Goal: Transaction & Acquisition: Book appointment/travel/reservation

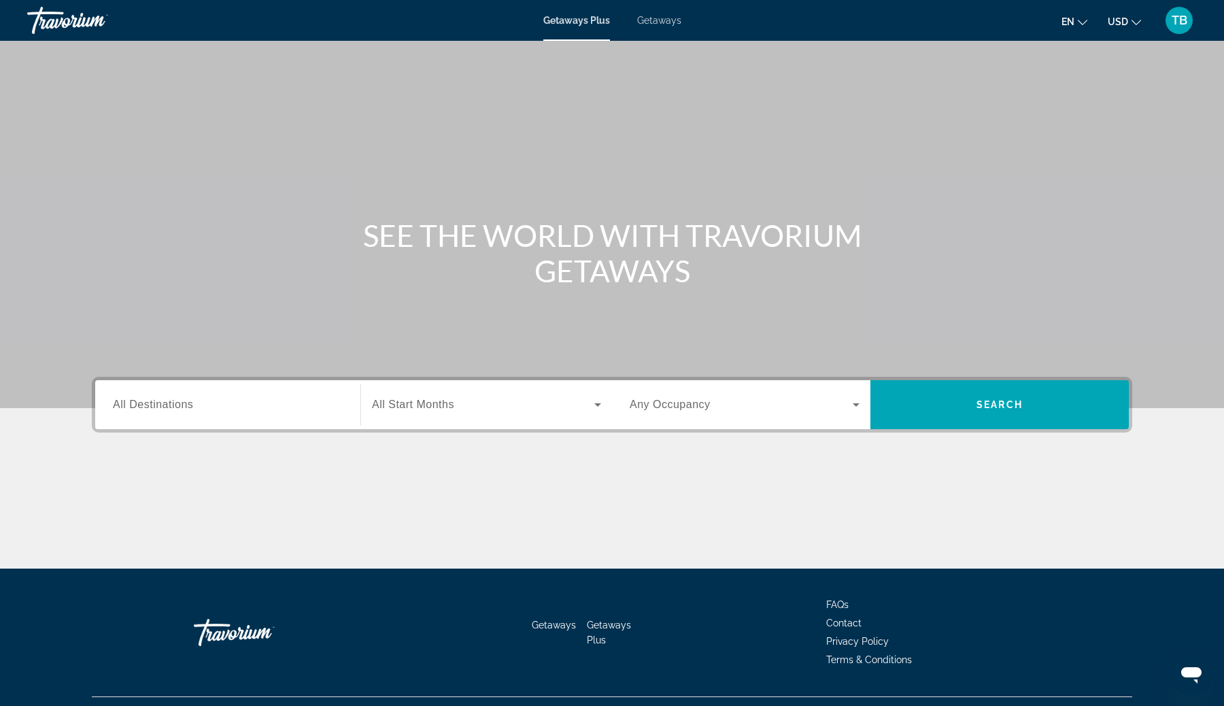
scroll to position [29, 0]
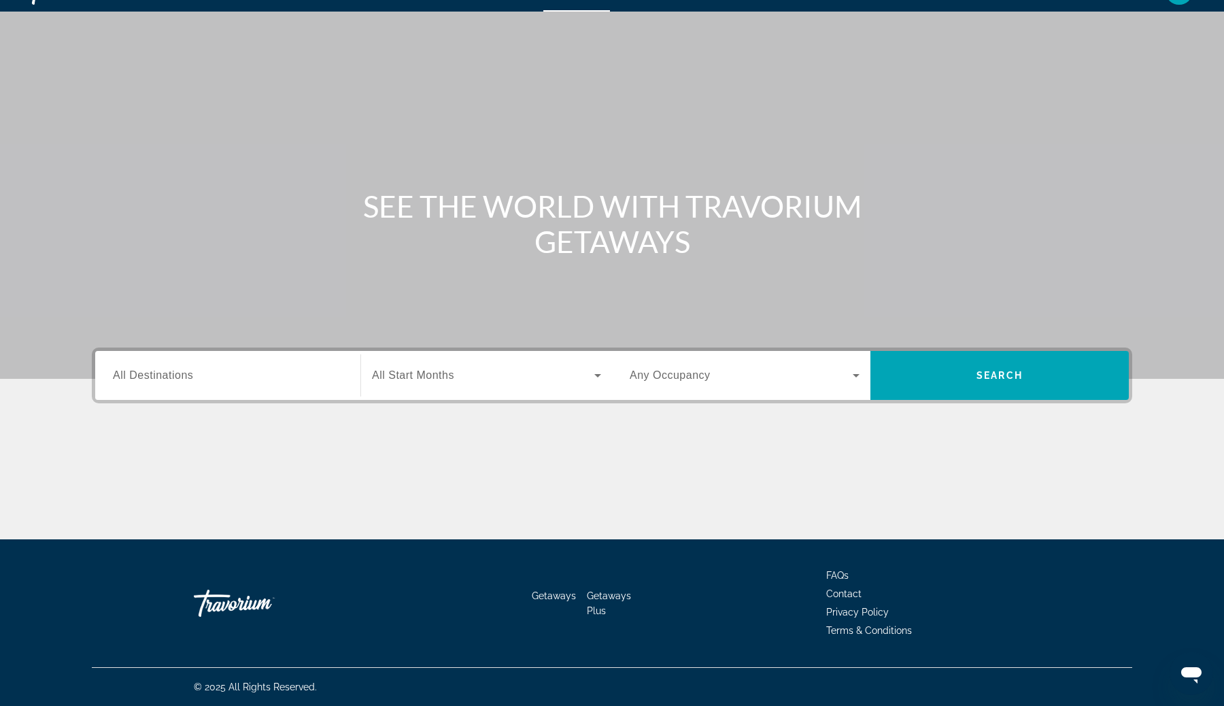
click at [296, 381] on input "Destination All Destinations" at bounding box center [228, 376] width 230 height 16
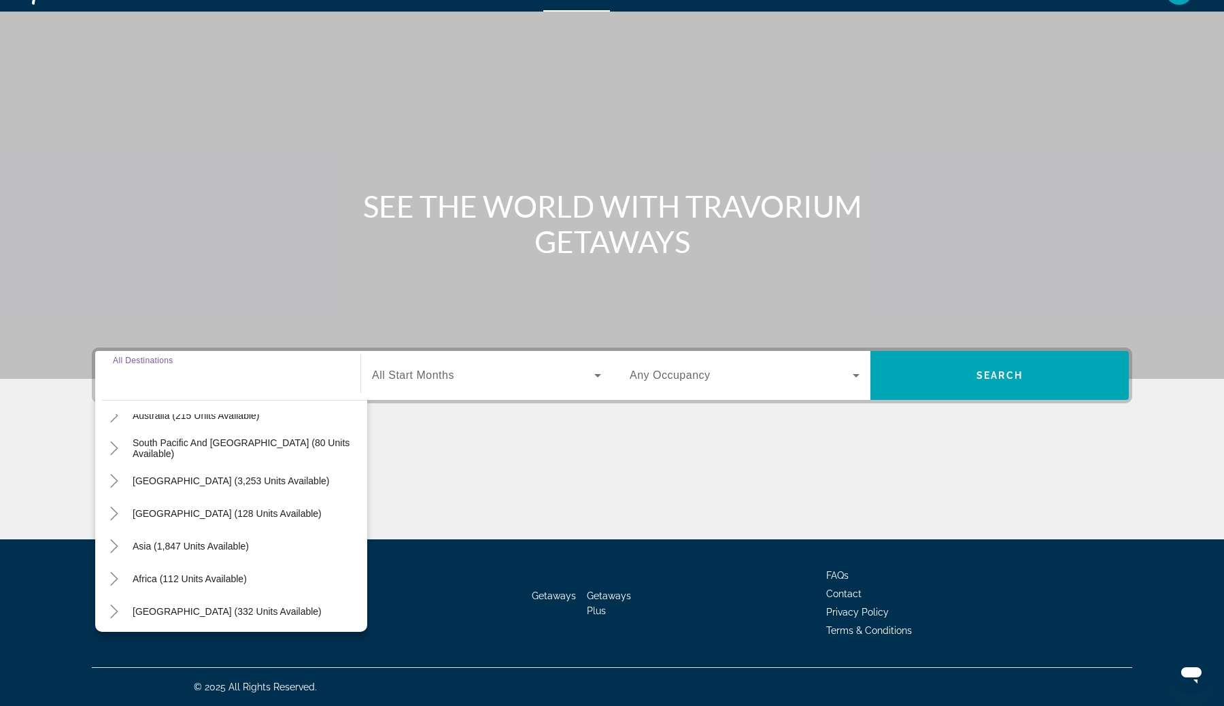
scroll to position [220, 0]
click at [223, 538] on span "Asia (1,847 units available)" at bounding box center [191, 543] width 116 height 11
type input "**********"
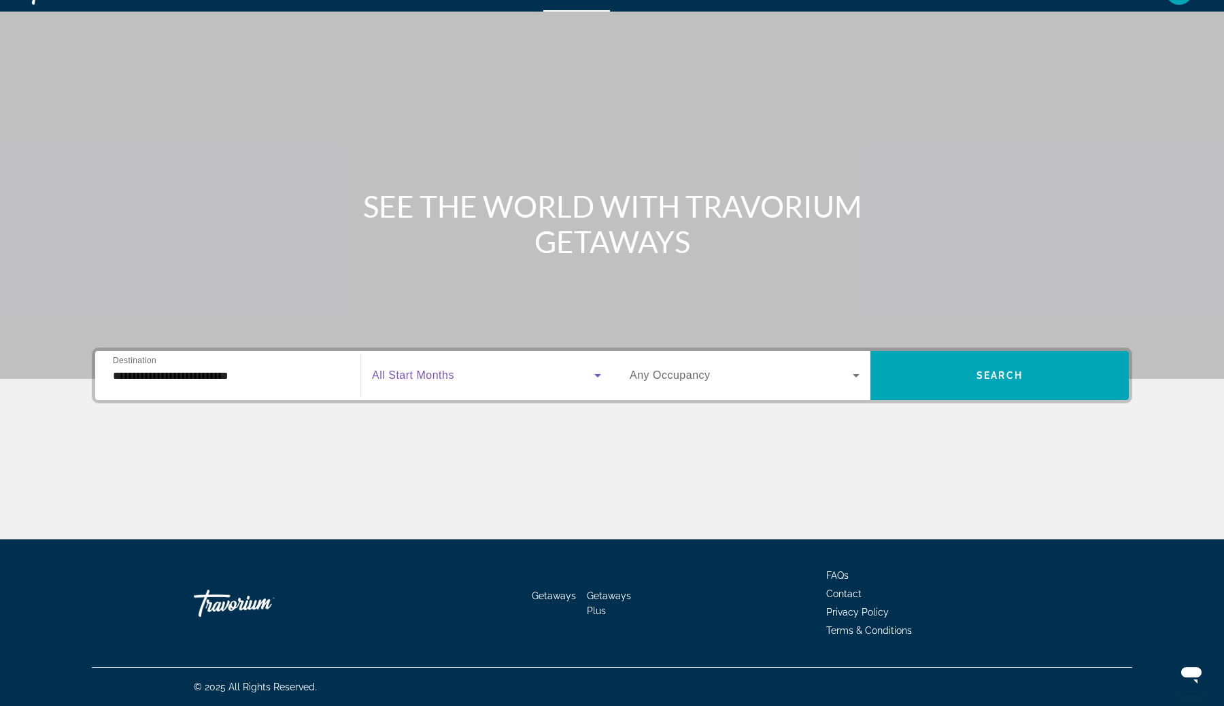
click at [459, 367] on span "Search widget" at bounding box center [483, 375] width 222 height 16
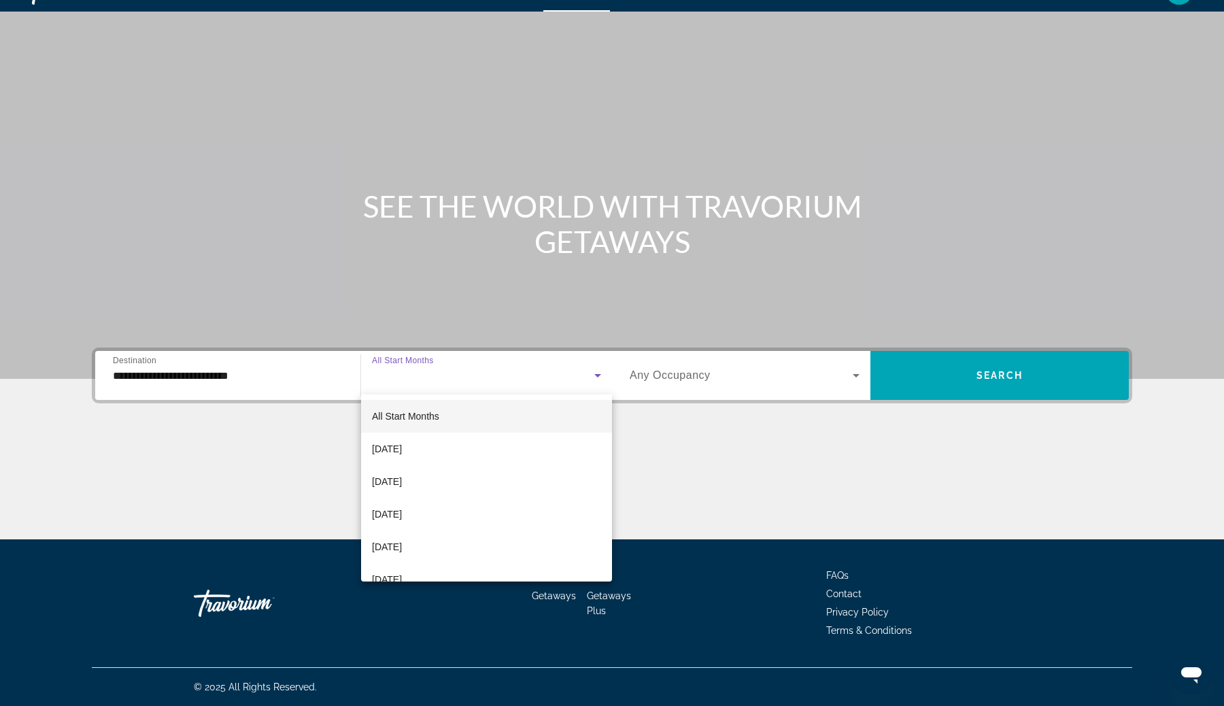
click at [435, 413] on span "All Start Months" at bounding box center [405, 416] width 67 height 11
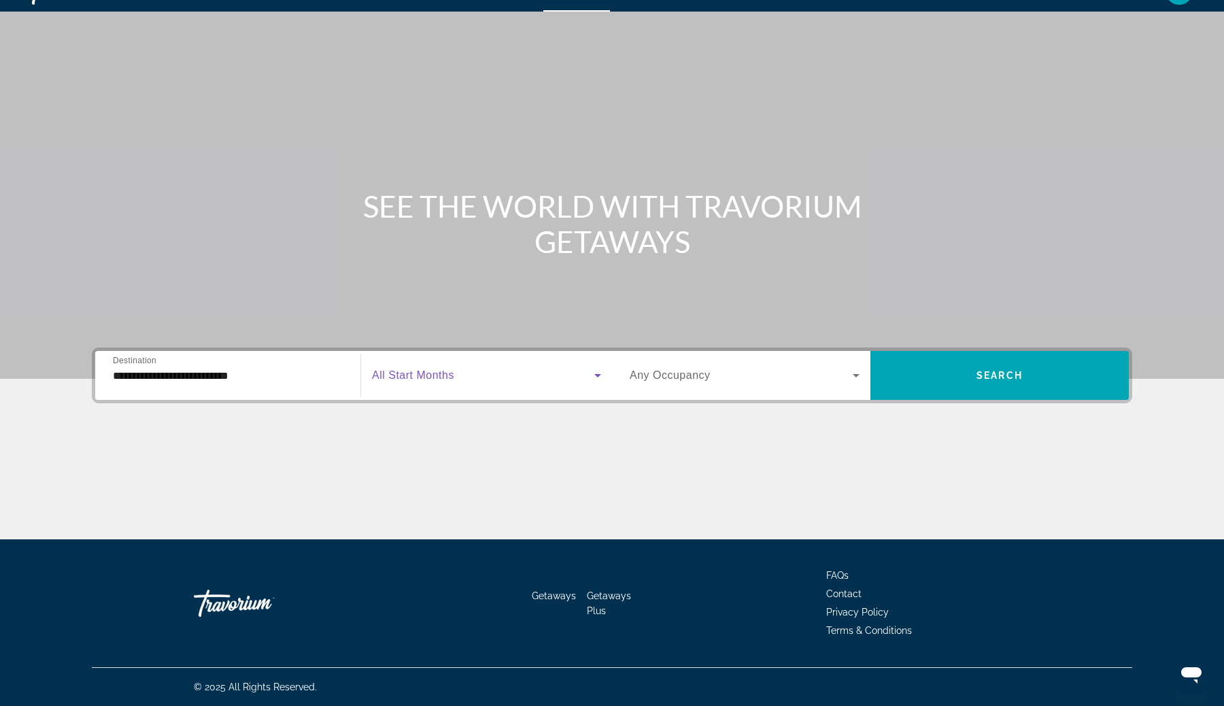
click at [757, 377] on span "Search widget" at bounding box center [741, 375] width 223 height 16
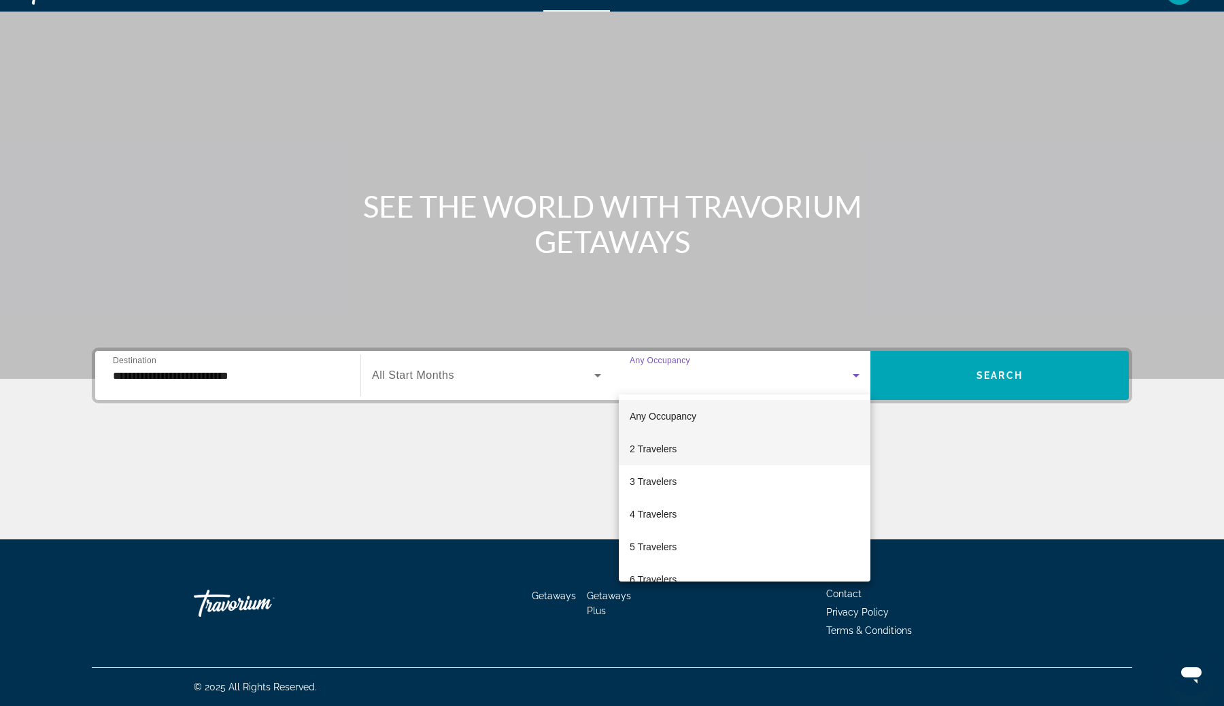
click at [733, 452] on mat-option "2 Travelers" at bounding box center [745, 448] width 252 height 33
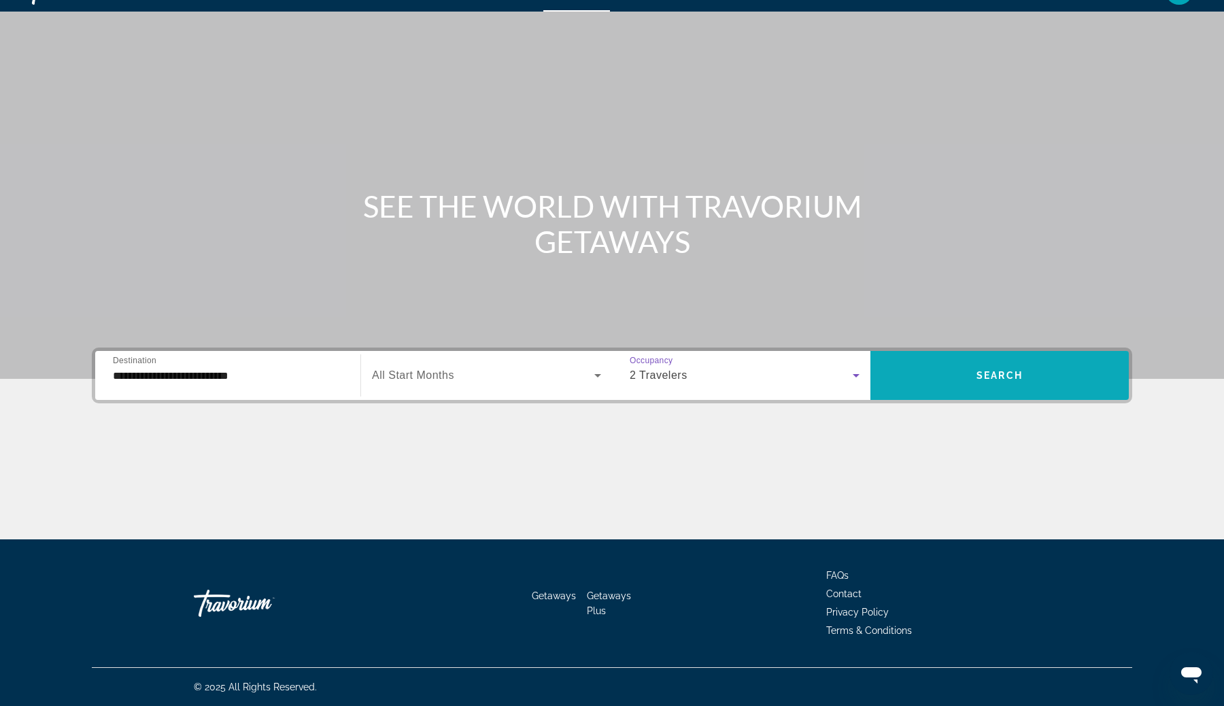
click at [933, 377] on span "Search widget" at bounding box center [999, 375] width 258 height 33
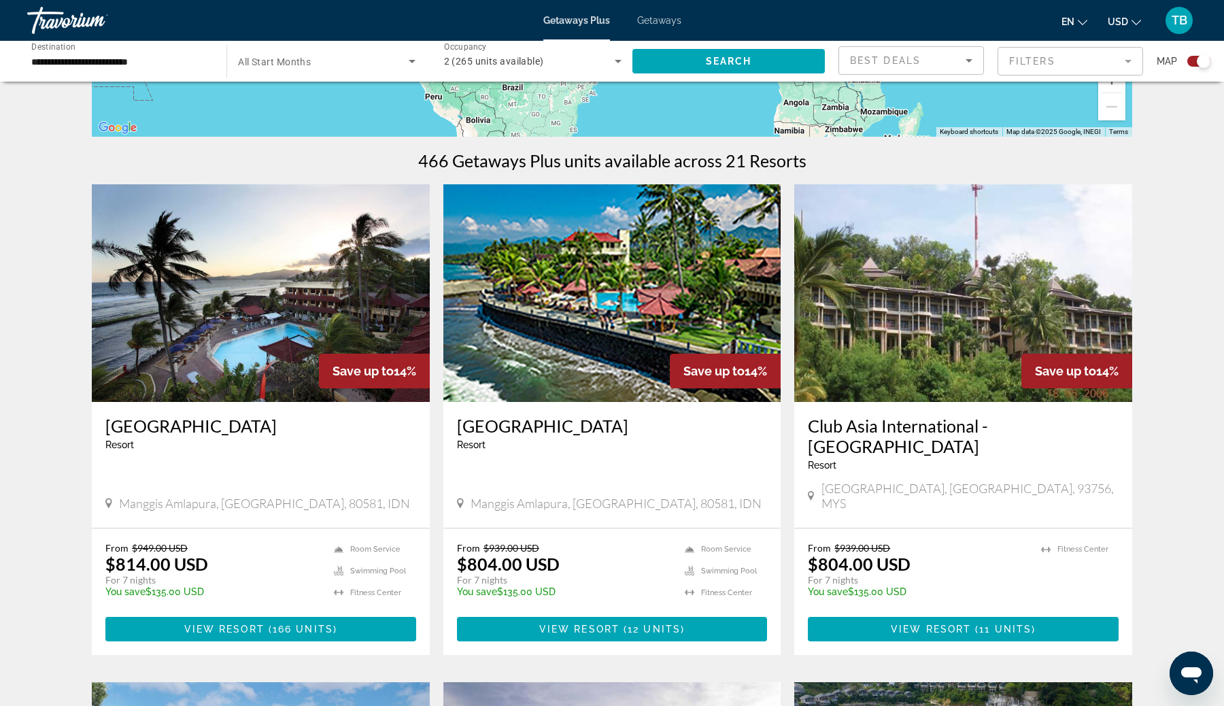
scroll to position [374, 0]
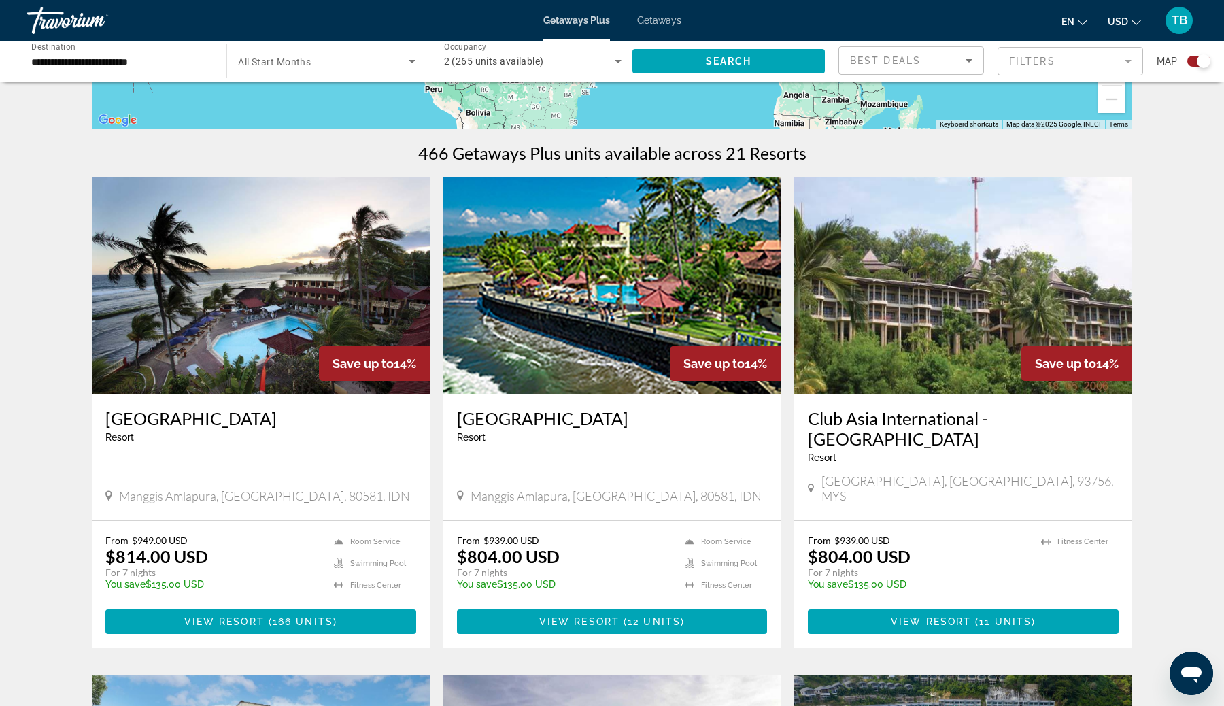
click at [942, 54] on div "Best Deals" at bounding box center [908, 60] width 116 height 16
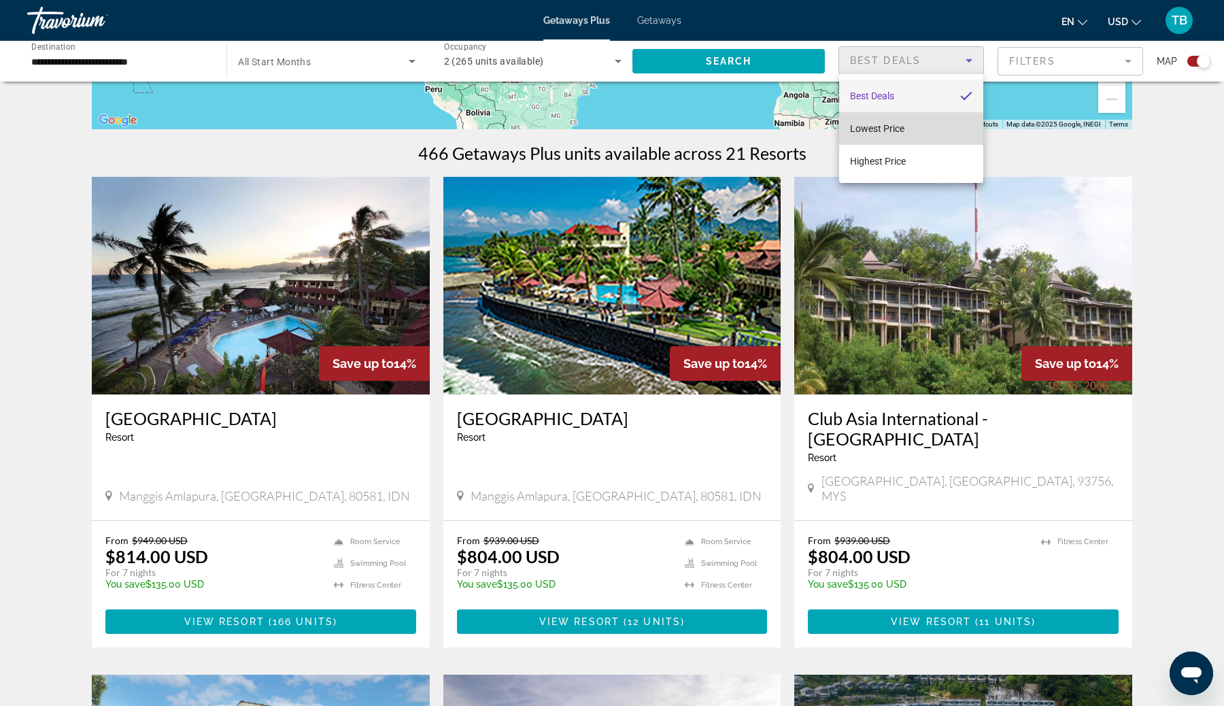
click at [888, 137] on mat-option "Lowest Price" at bounding box center [911, 128] width 144 height 33
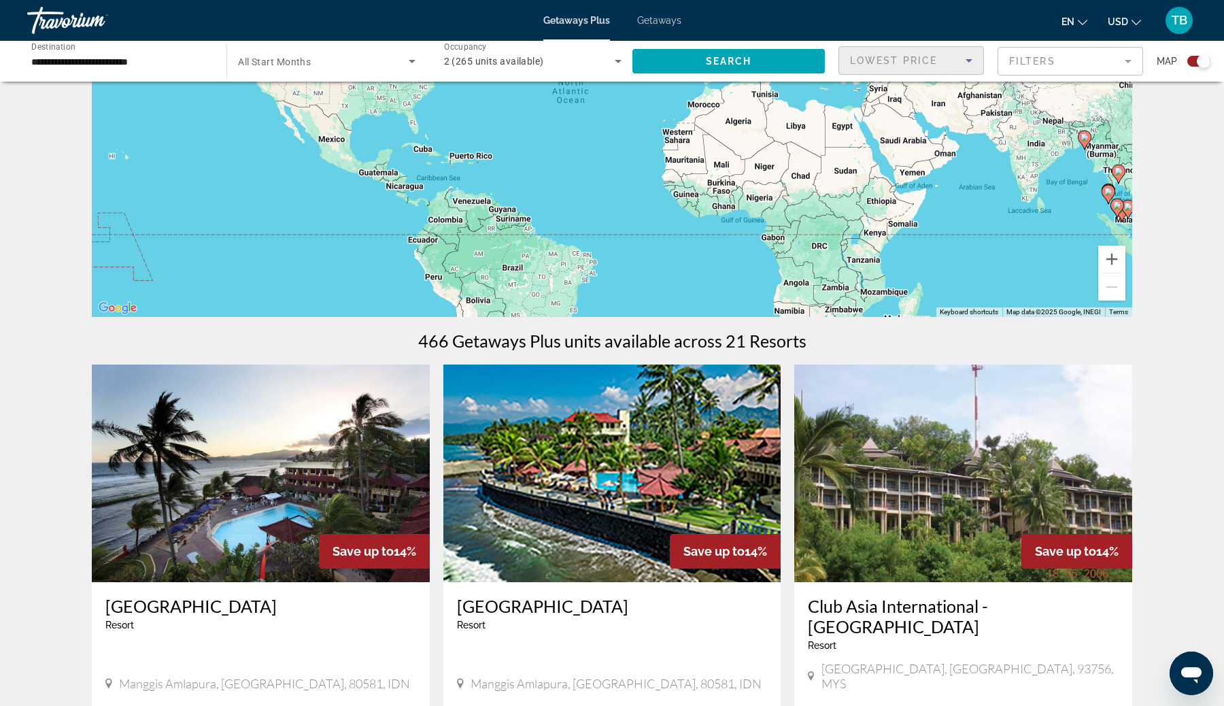
scroll to position [0, 0]
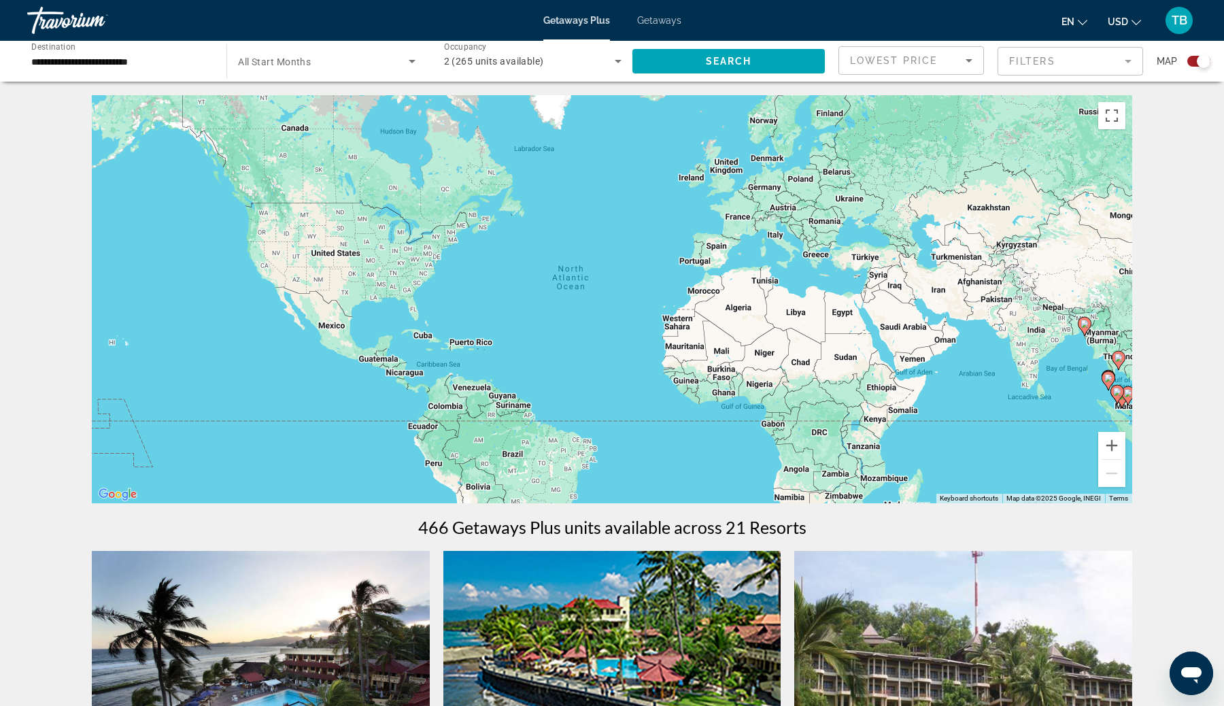
click at [150, 71] on div "**********" at bounding box center [119, 61] width 177 height 39
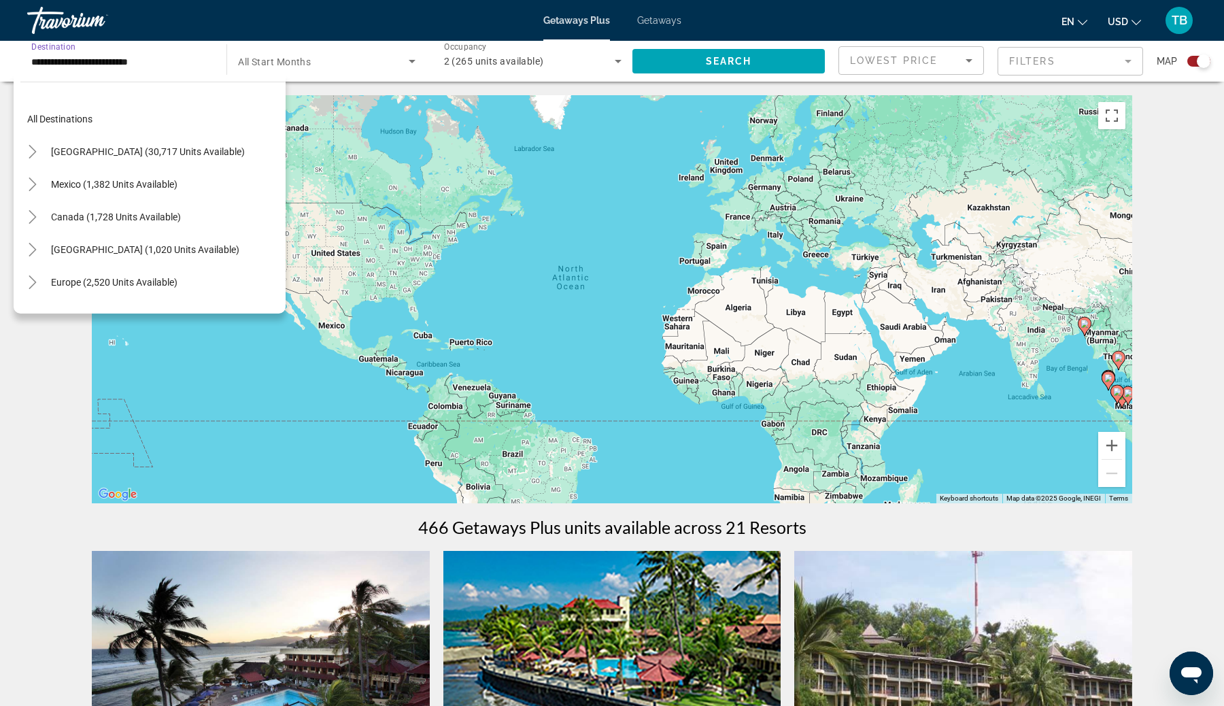
scroll to position [244, 0]
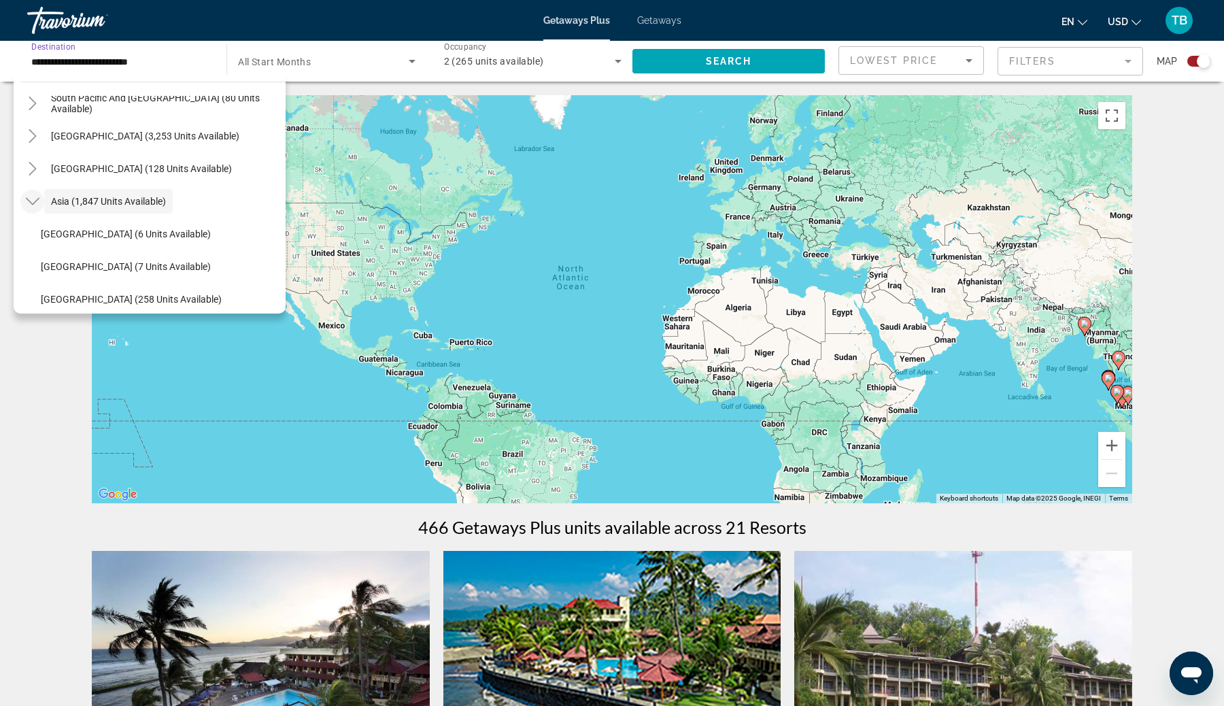
click at [34, 201] on icon "Toggle Asia (1,847 units available)" at bounding box center [33, 201] width 14 height 14
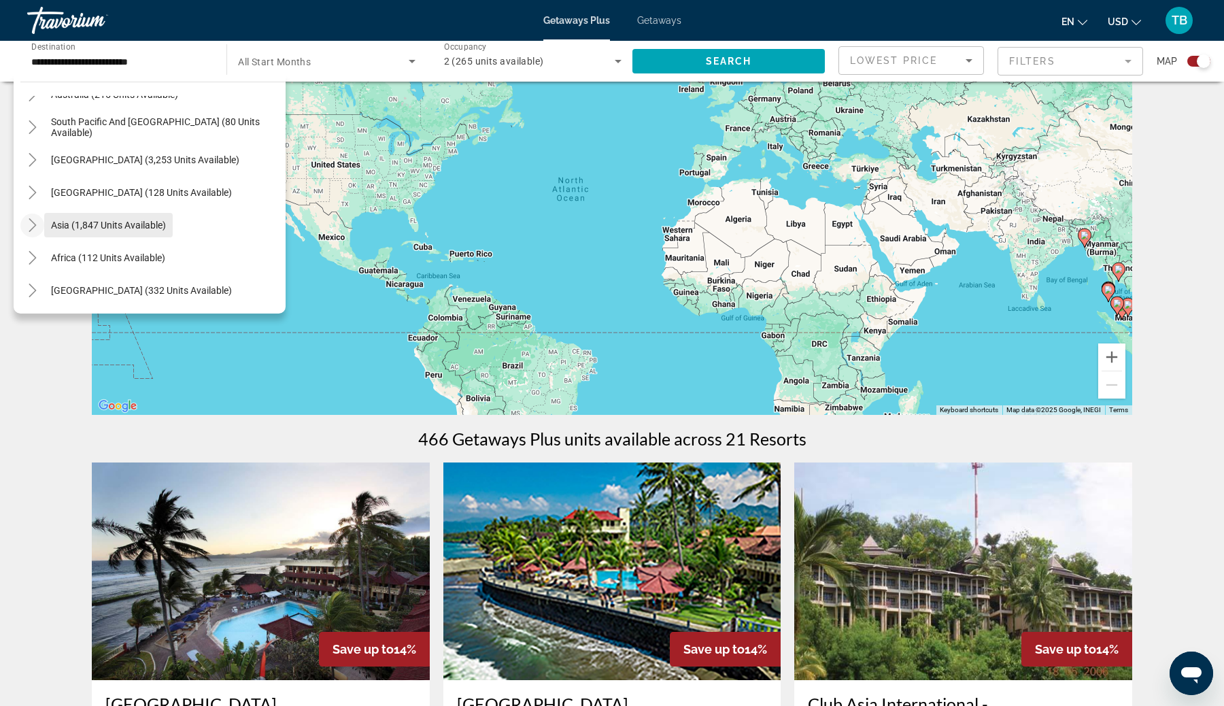
scroll to position [92, 0]
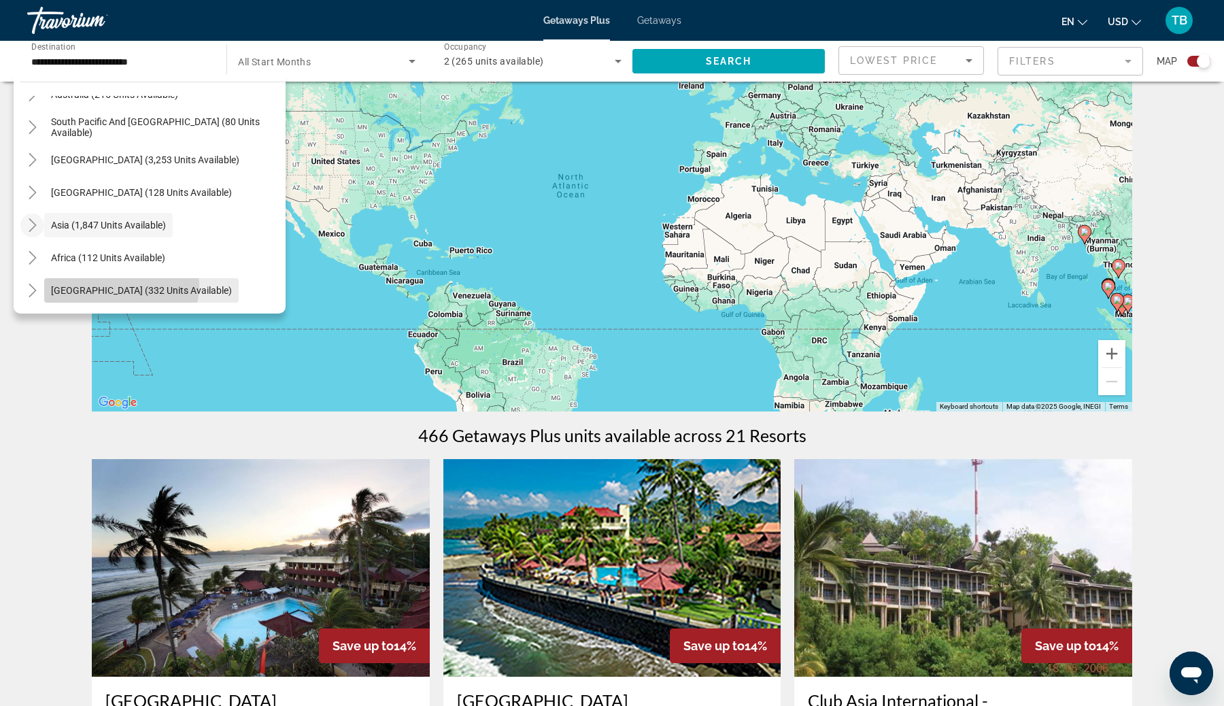
click at [118, 285] on span "[GEOGRAPHIC_DATA] (332 units available)" at bounding box center [141, 290] width 181 height 11
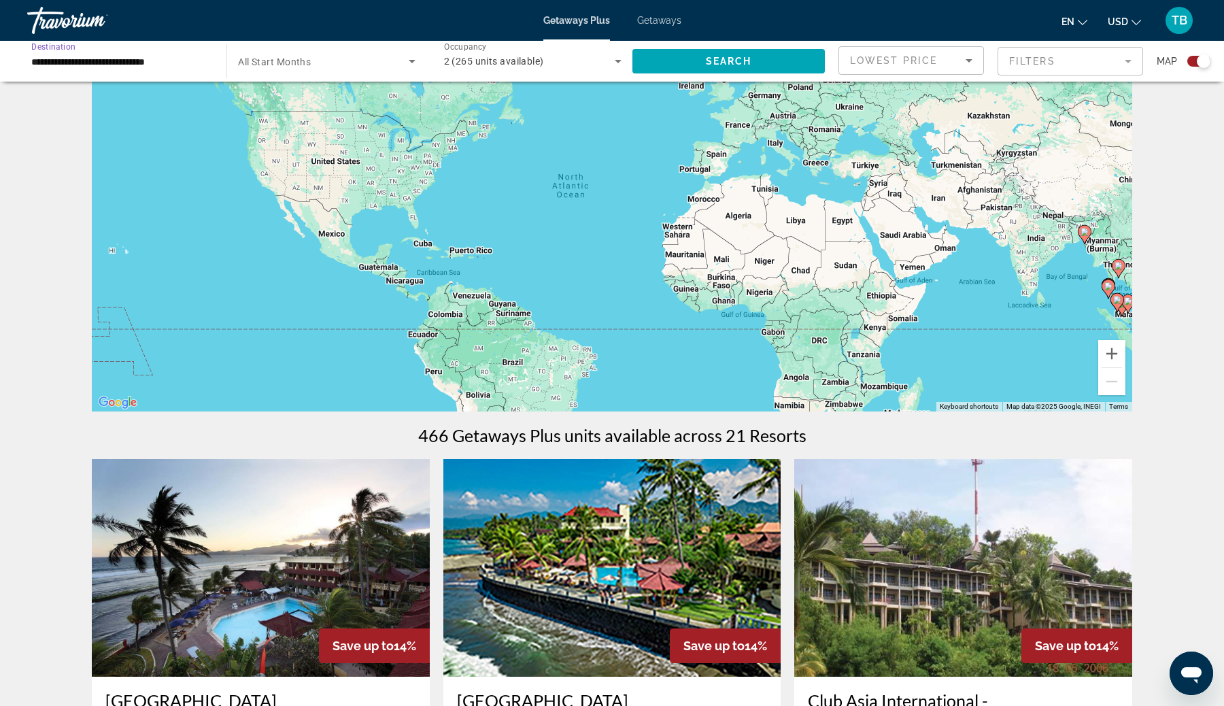
click at [201, 62] on input "**********" at bounding box center [119, 62] width 177 height 16
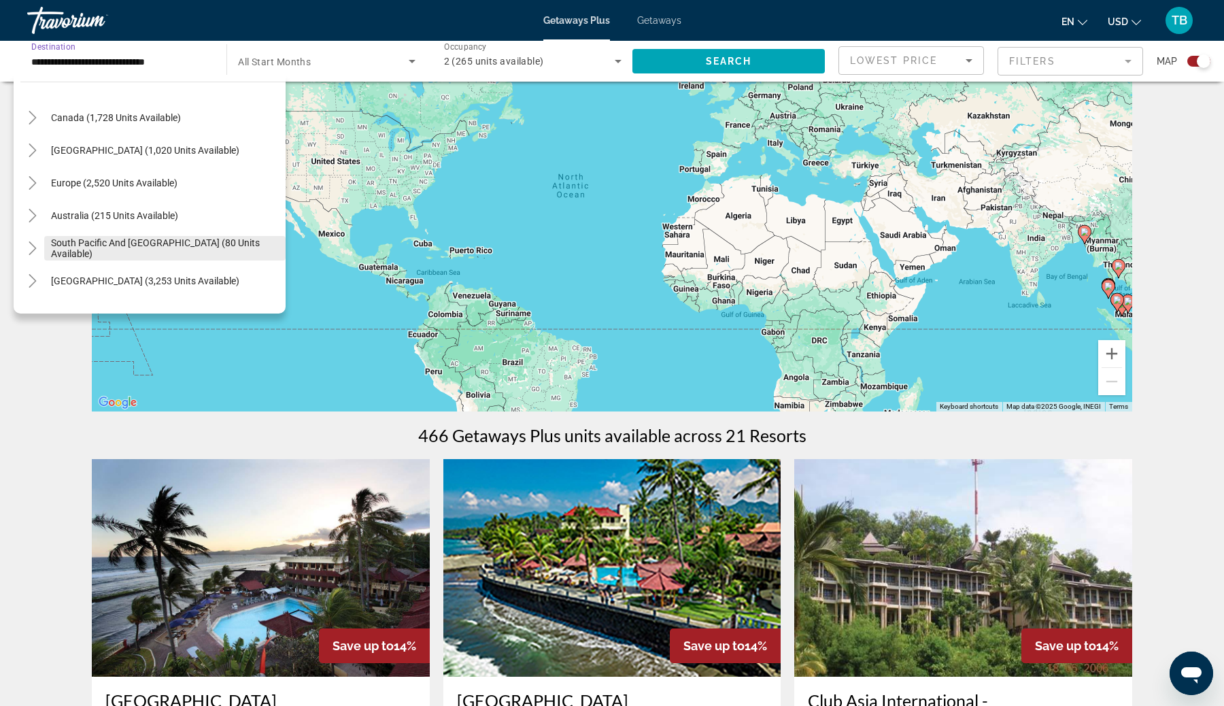
scroll to position [90, 0]
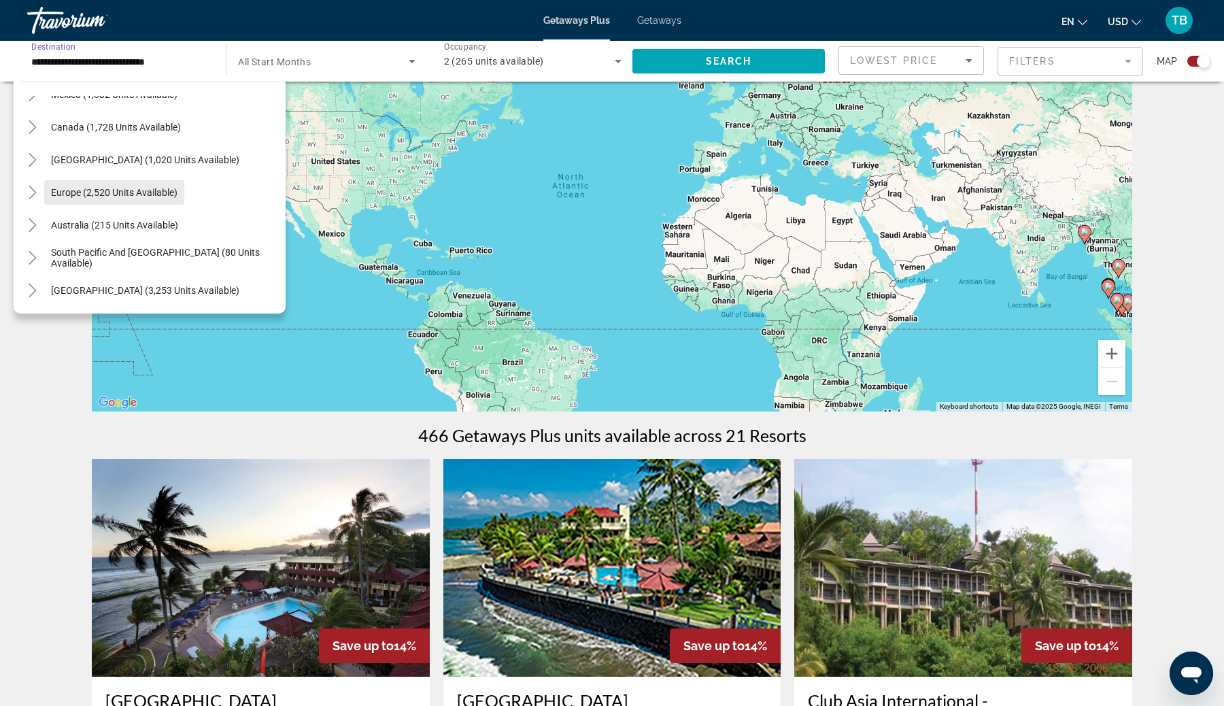
click at [116, 191] on span "Europe (2,520 units available)" at bounding box center [114, 192] width 126 height 11
type input "**********"
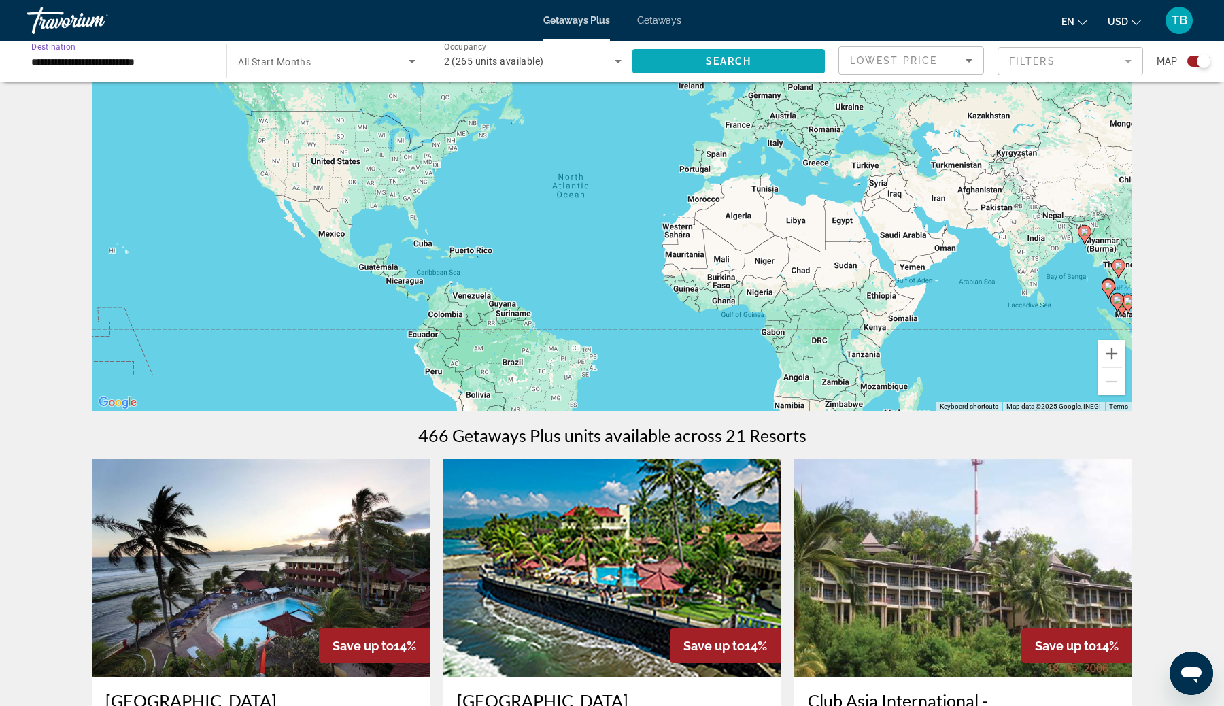
click at [717, 60] on span "Search" at bounding box center [729, 61] width 46 height 11
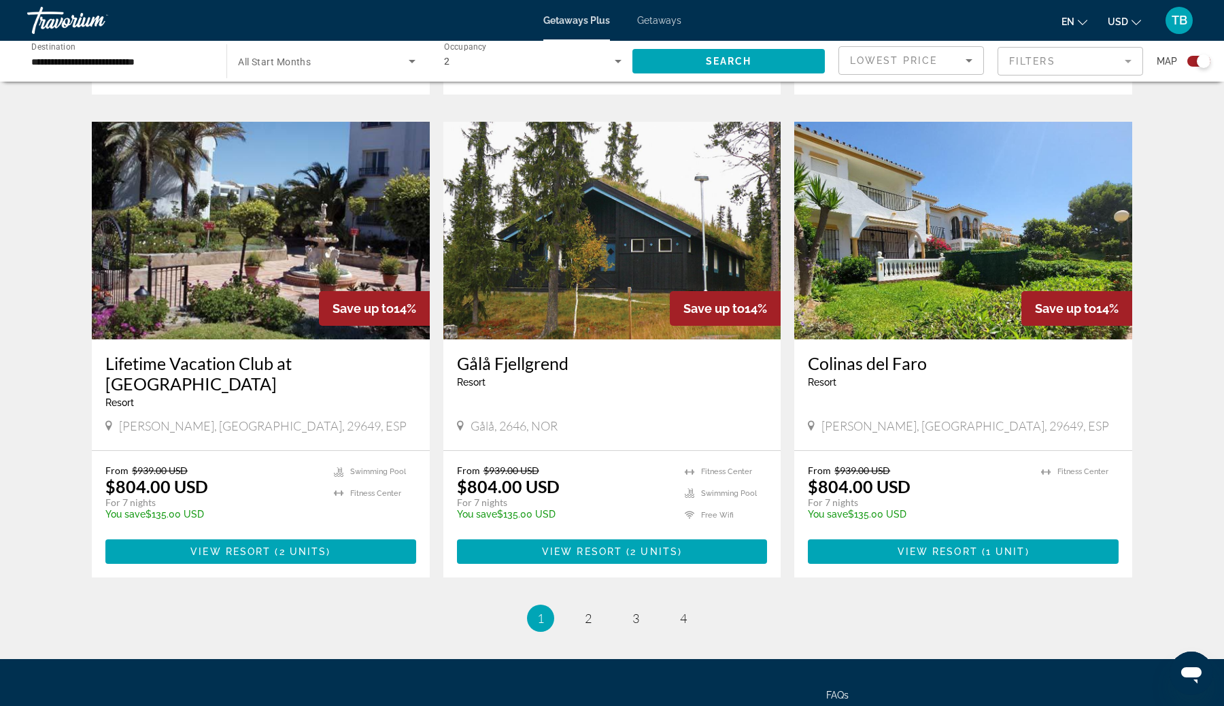
scroll to position [1956, 0]
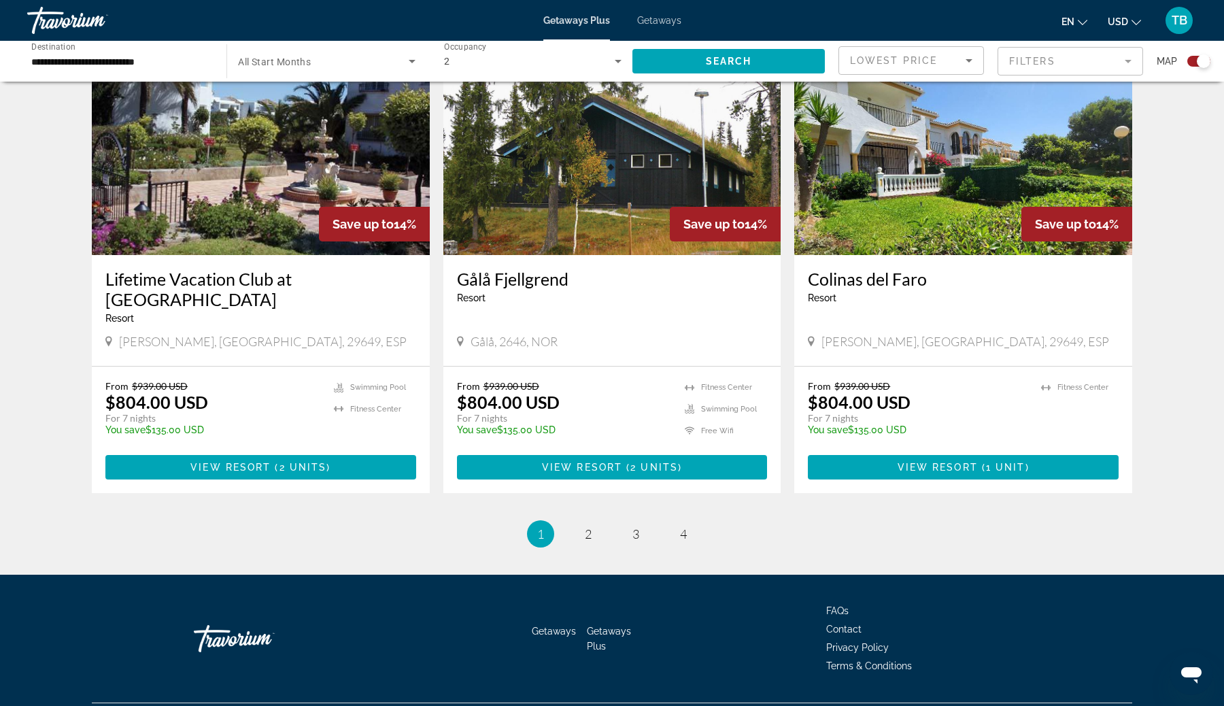
click at [647, 520] on li "page 3" at bounding box center [635, 533] width 27 height 27
click at [638, 526] on span "3" at bounding box center [635, 533] width 7 height 15
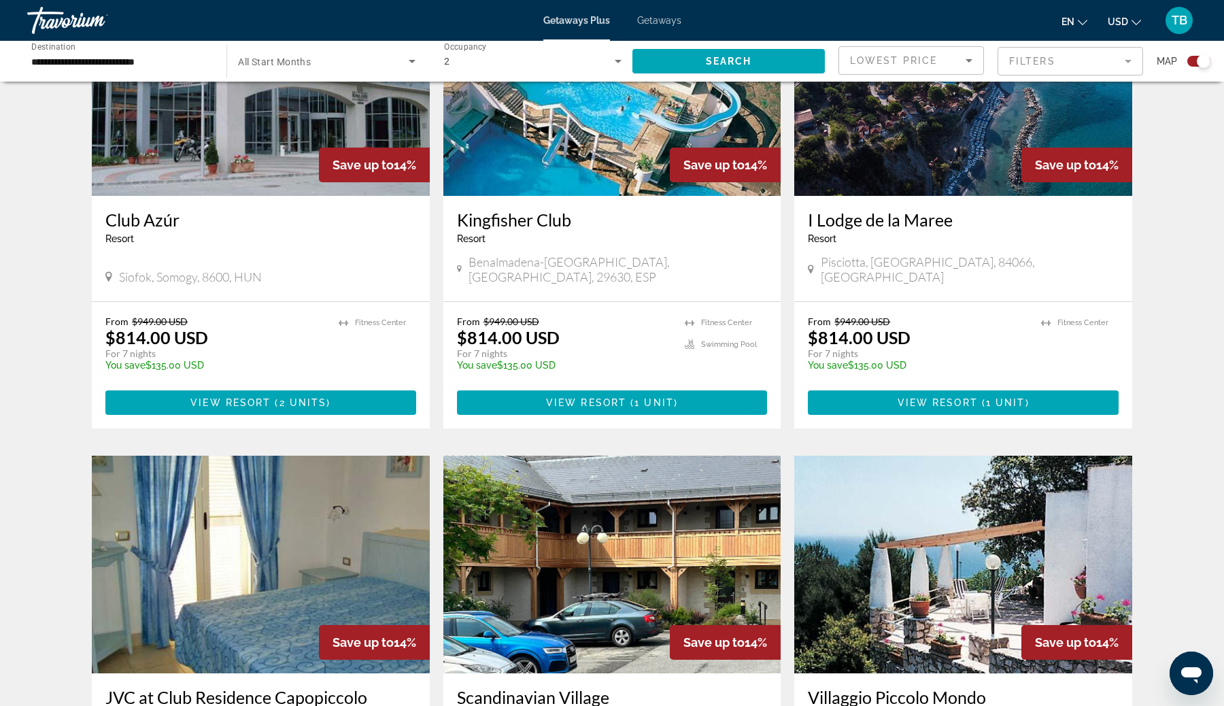
scroll to position [1381, 0]
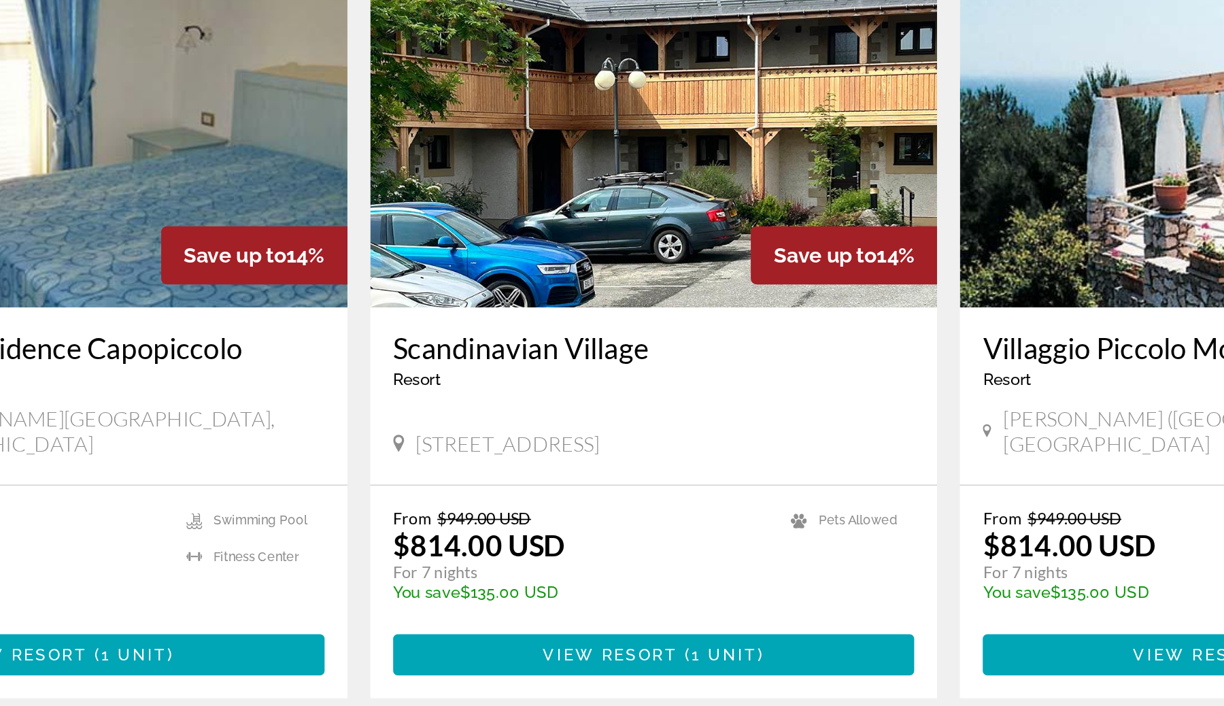
drag, startPoint x: 719, startPoint y: 382, endPoint x: 472, endPoint y: 383, distance: 246.8
click at [472, 415] on div "Aviemore, Inverness-shire, PH22 1PF, GBR" at bounding box center [612, 422] width 311 height 15
copy span "Aviemore, Inverness-shire, PH22 1PF, GBR"
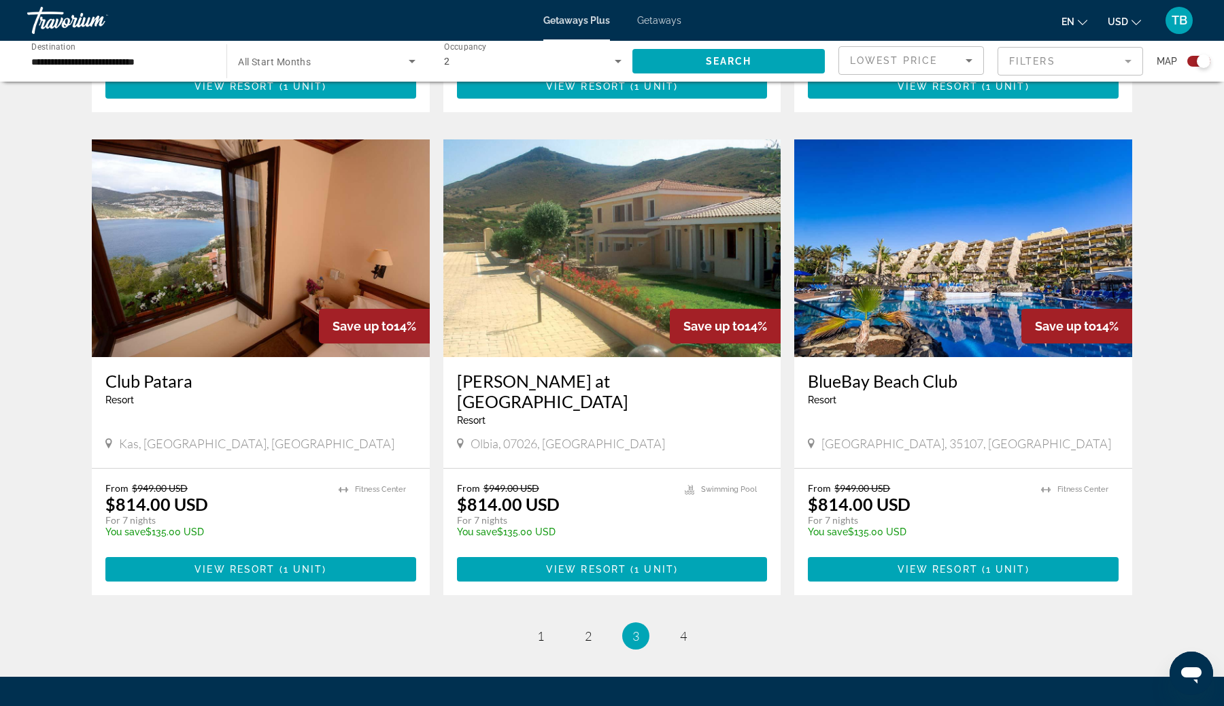
scroll to position [1843, 0]
click at [976, 564] on span "View Resort" at bounding box center [937, 569] width 80 height 11
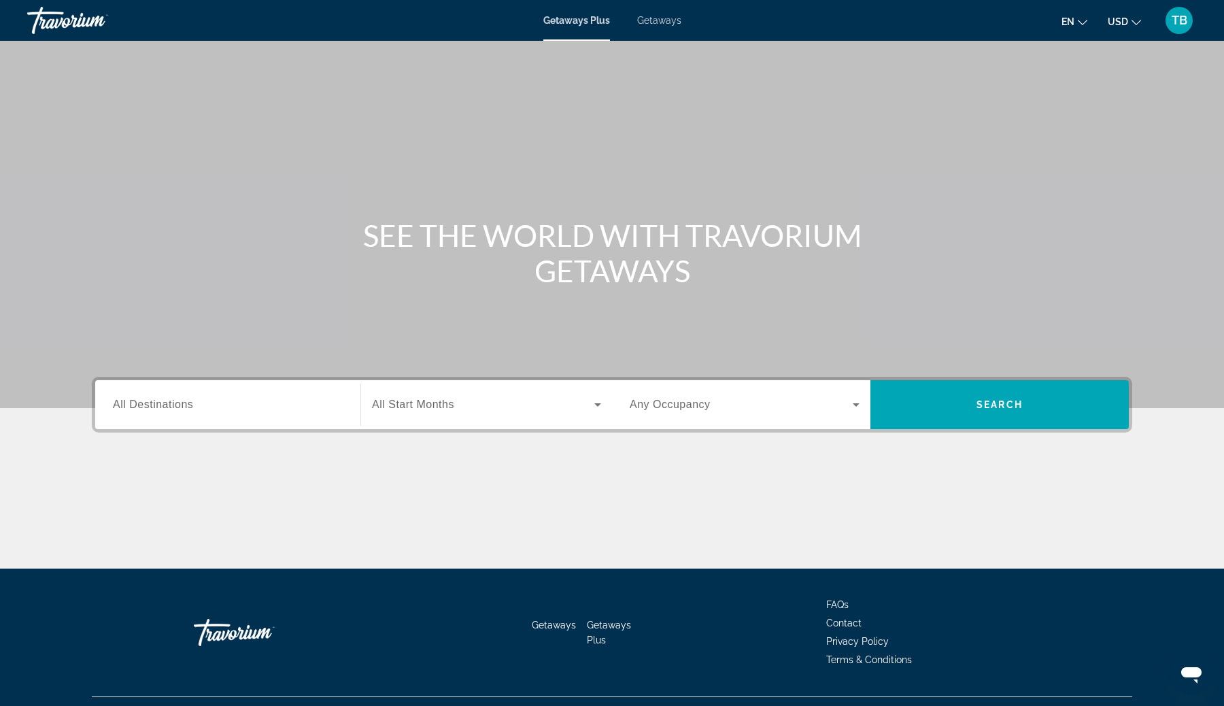
click at [663, 23] on span "Getaways" at bounding box center [659, 20] width 44 height 11
click at [806, 414] on div "Search widget" at bounding box center [745, 404] width 230 height 38
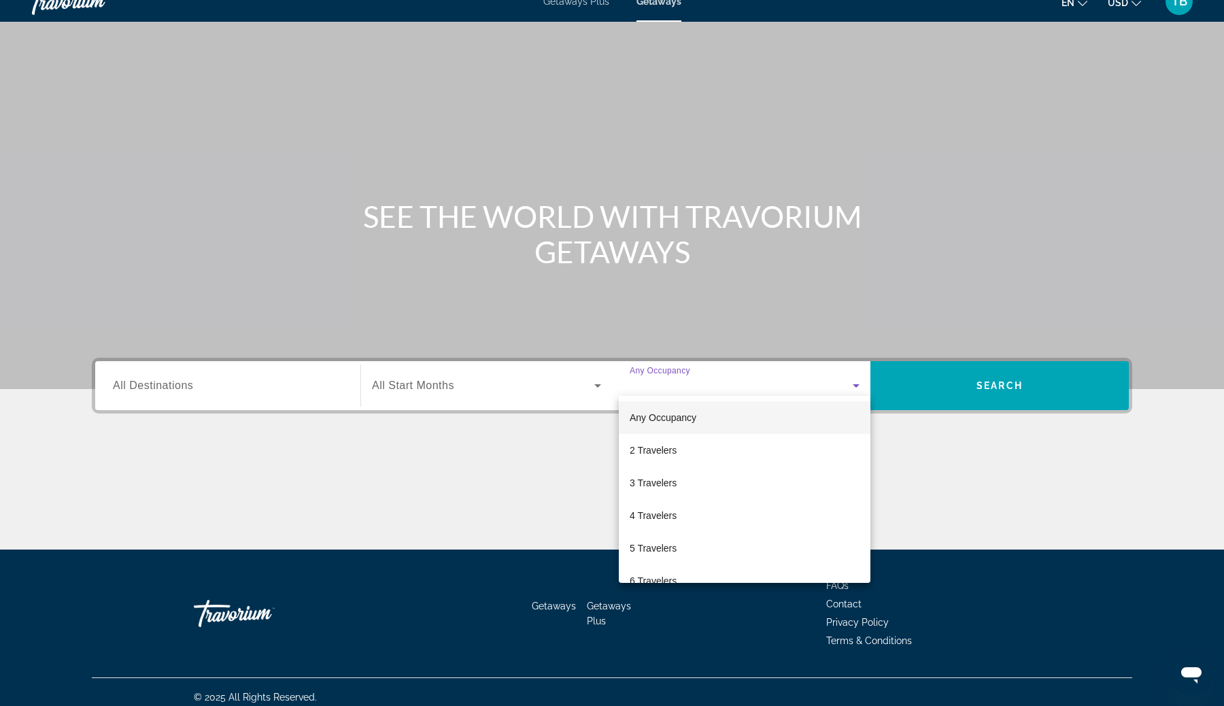
scroll to position [29, 0]
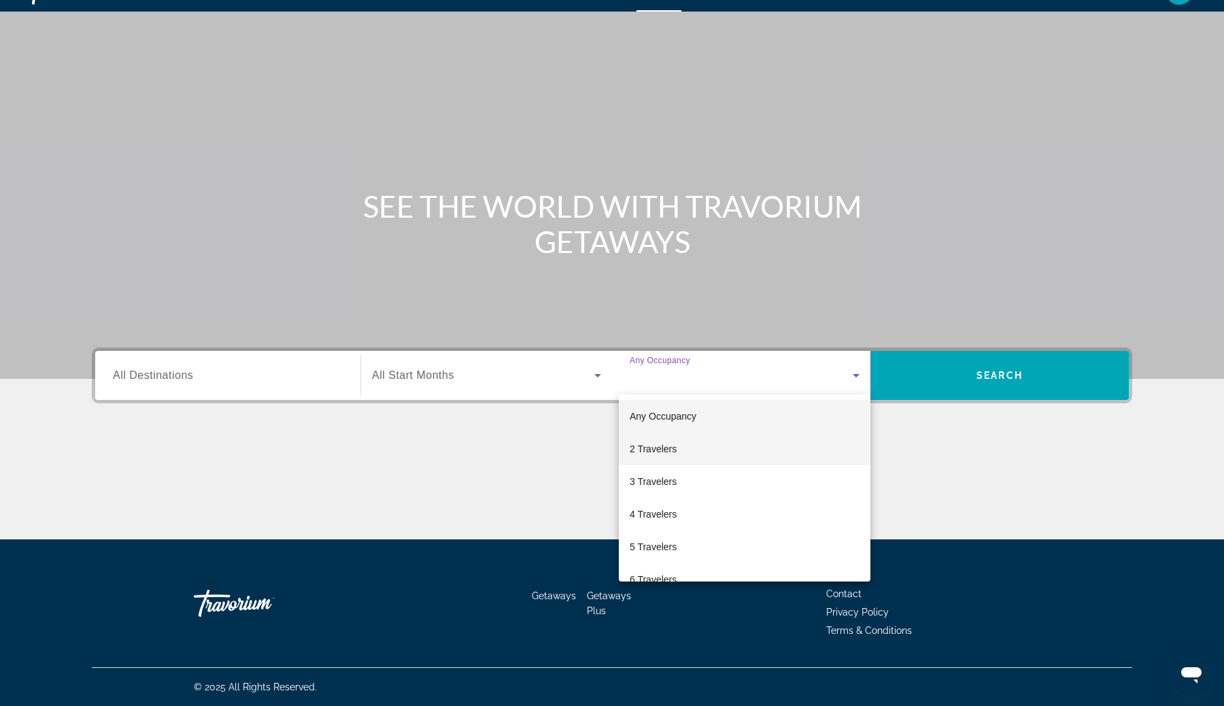
click at [768, 445] on mat-option "2 Travelers" at bounding box center [745, 448] width 252 height 33
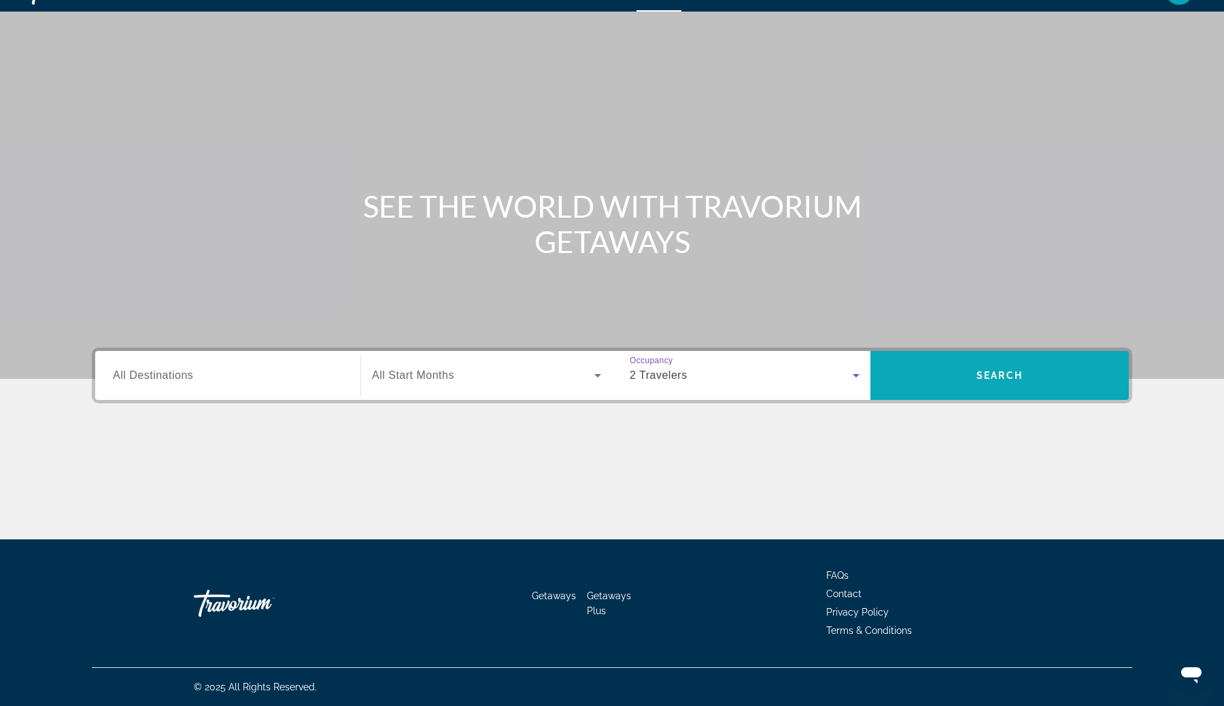
click at [933, 381] on span "Search widget" at bounding box center [999, 375] width 258 height 33
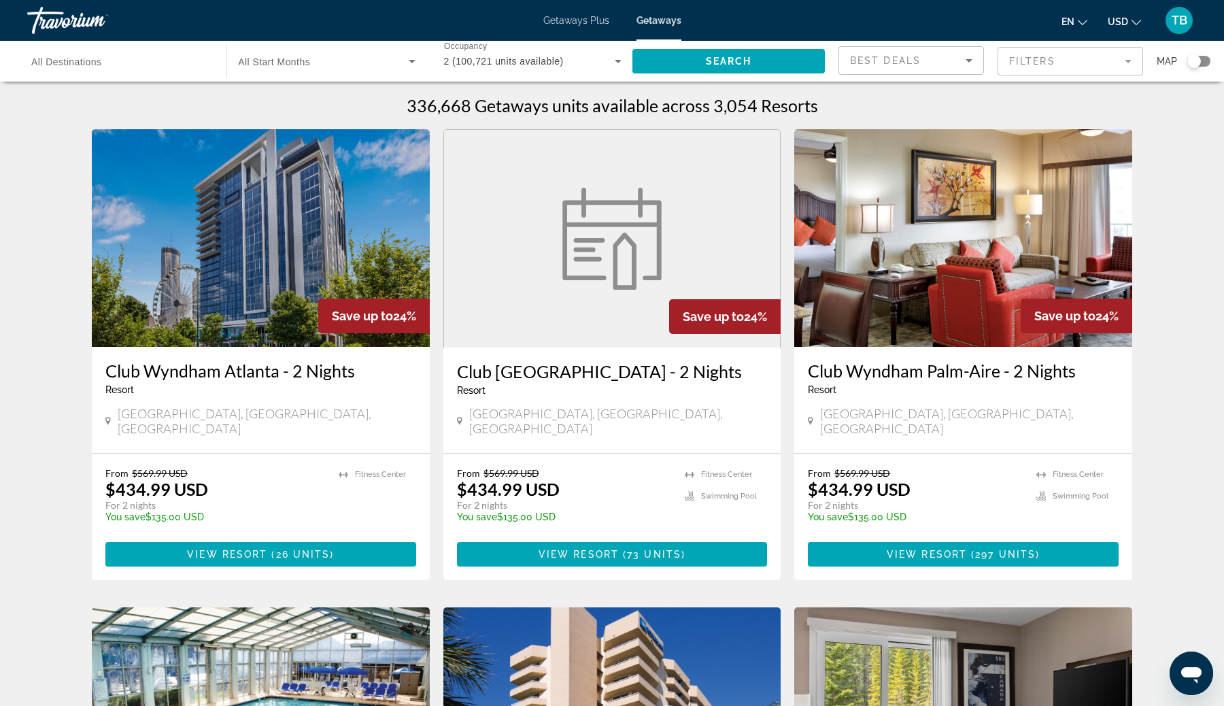
click at [184, 54] on input "Destination All Destinations" at bounding box center [119, 62] width 177 height 16
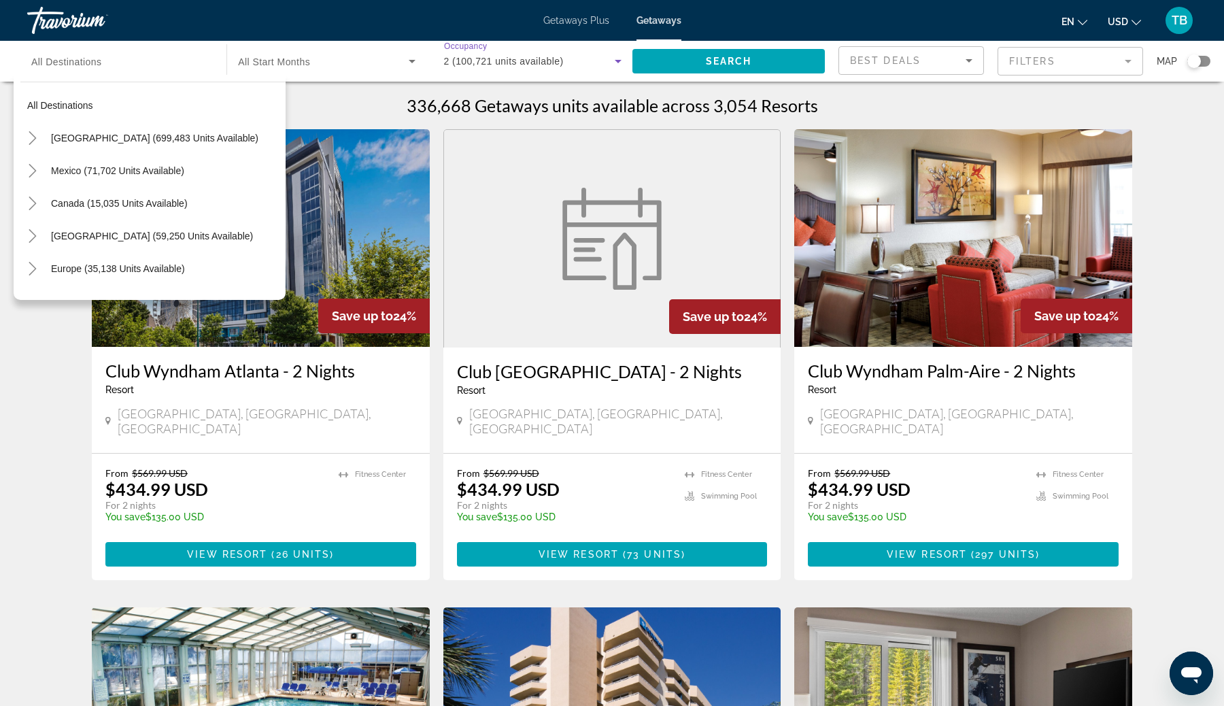
click at [534, 59] on span "2 (100,721 units available)" at bounding box center [504, 61] width 120 height 11
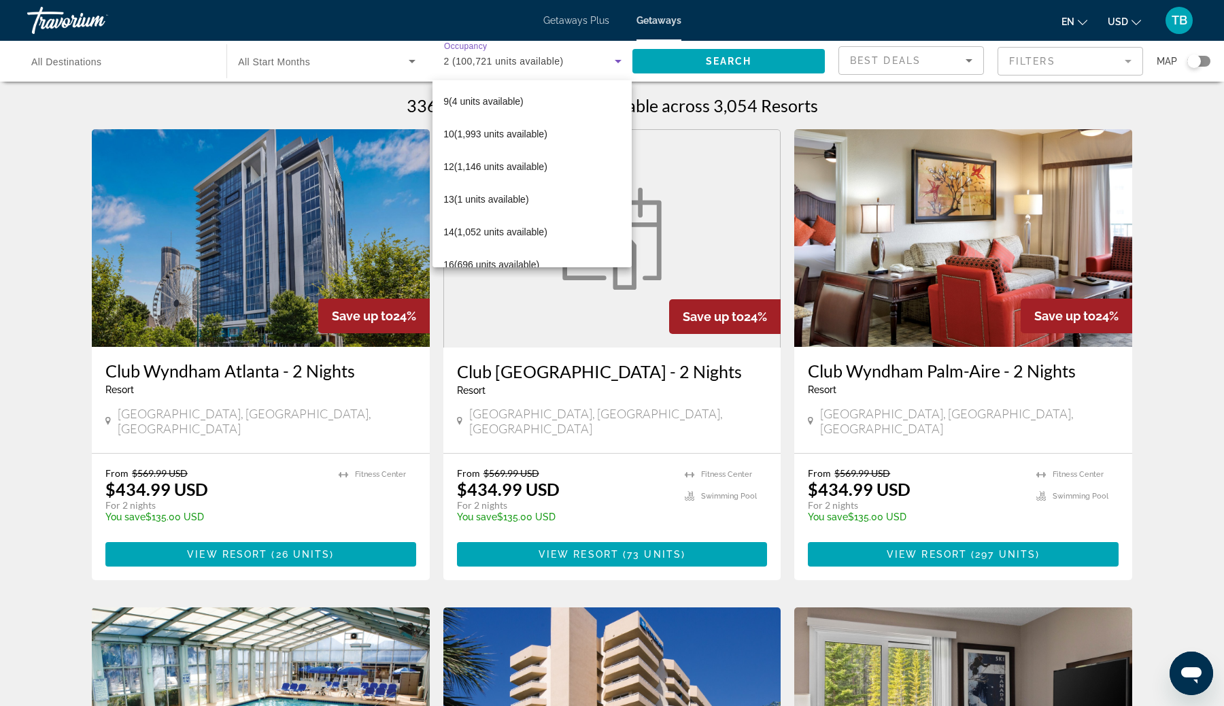
scroll to position [281, 0]
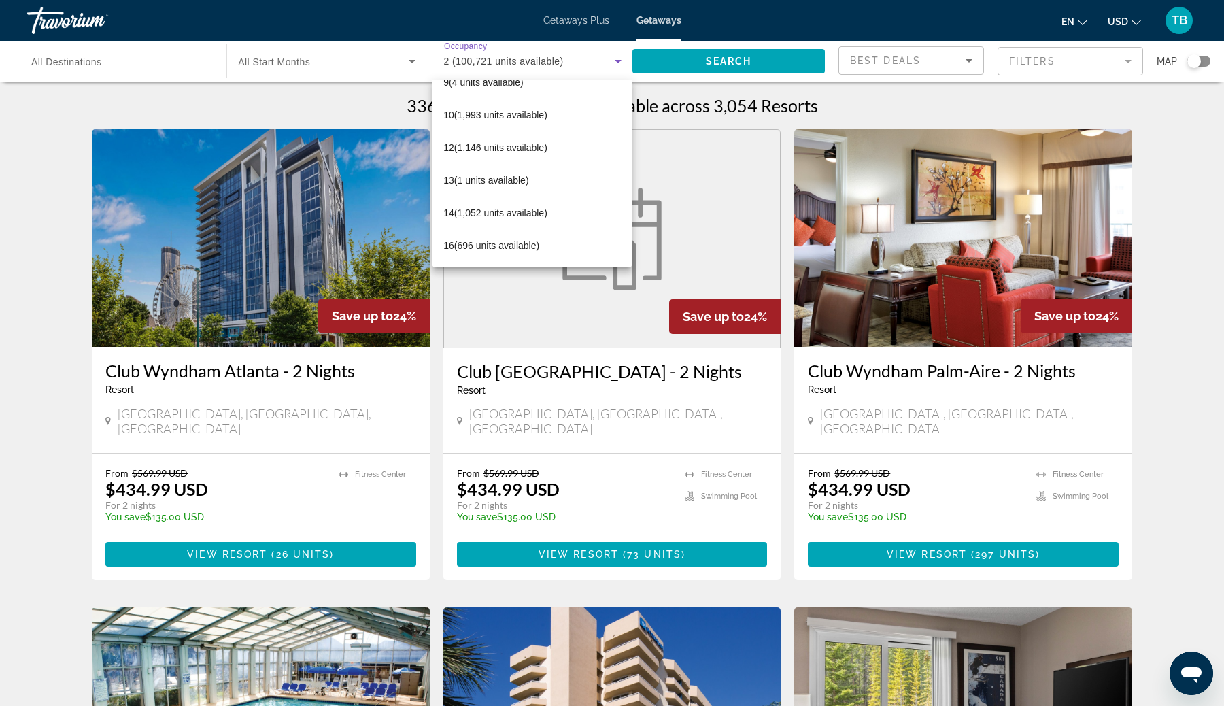
click at [141, 61] on div at bounding box center [612, 353] width 1224 height 706
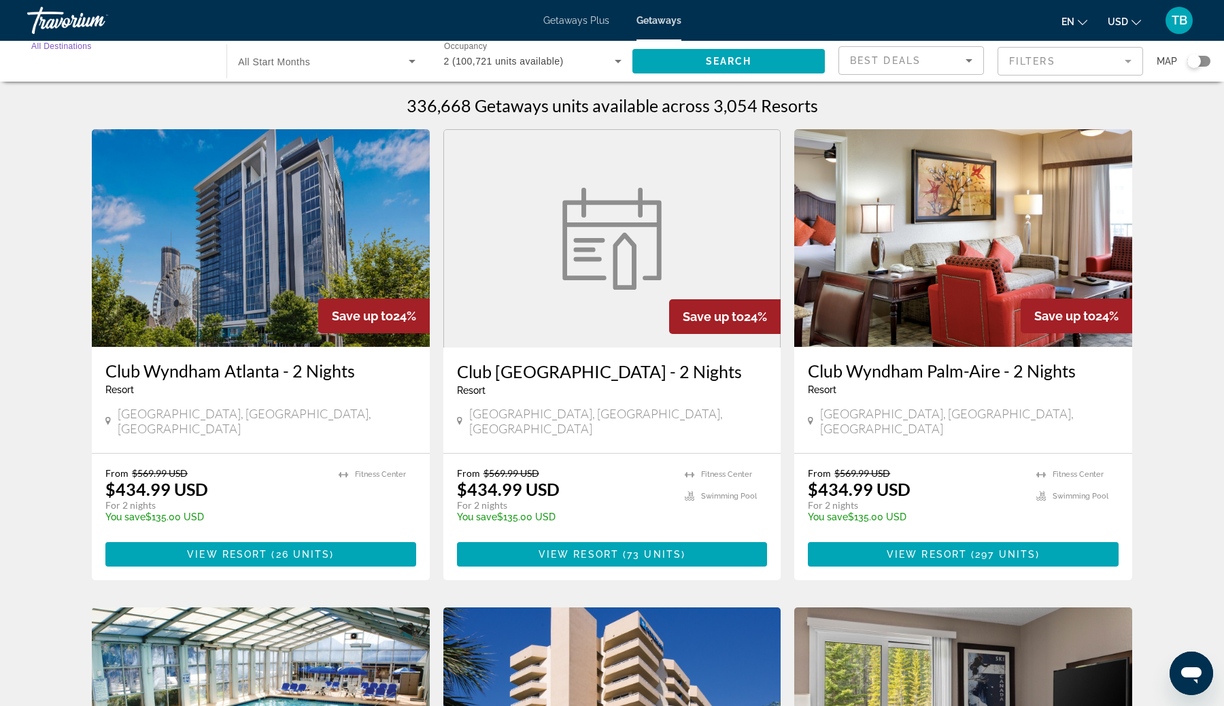
click at [116, 63] on input "Destination All Destinations" at bounding box center [119, 62] width 177 height 16
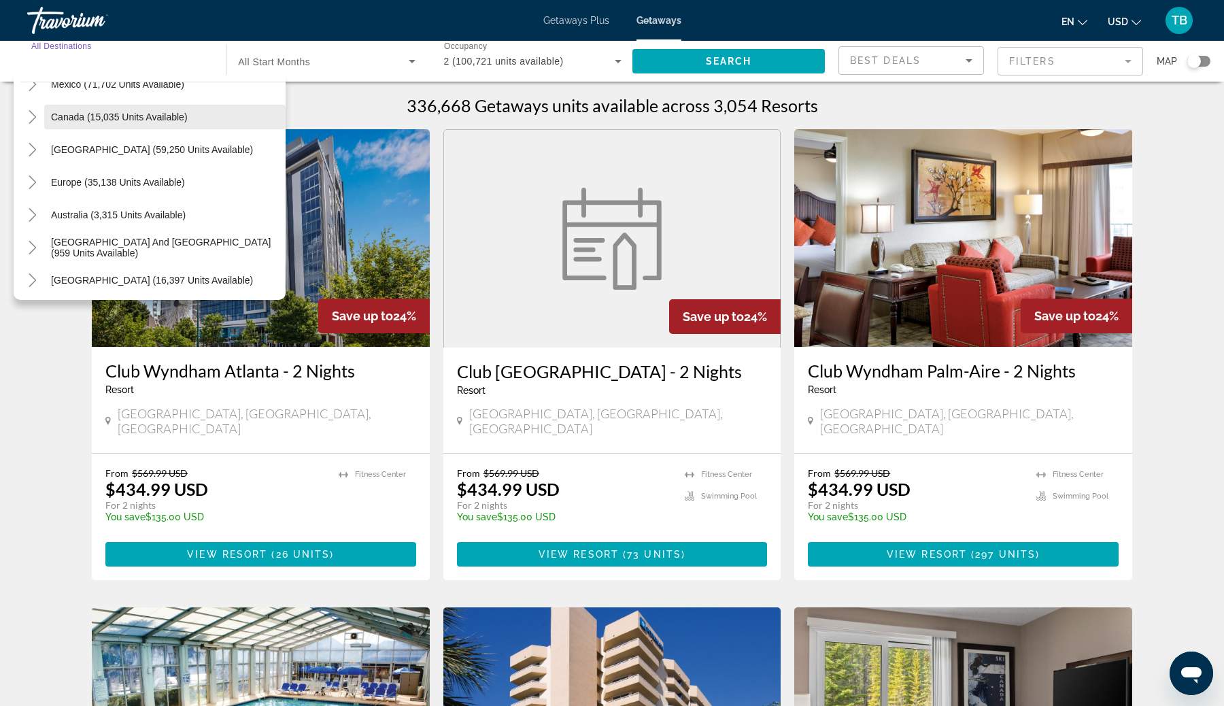
scroll to position [94, 0]
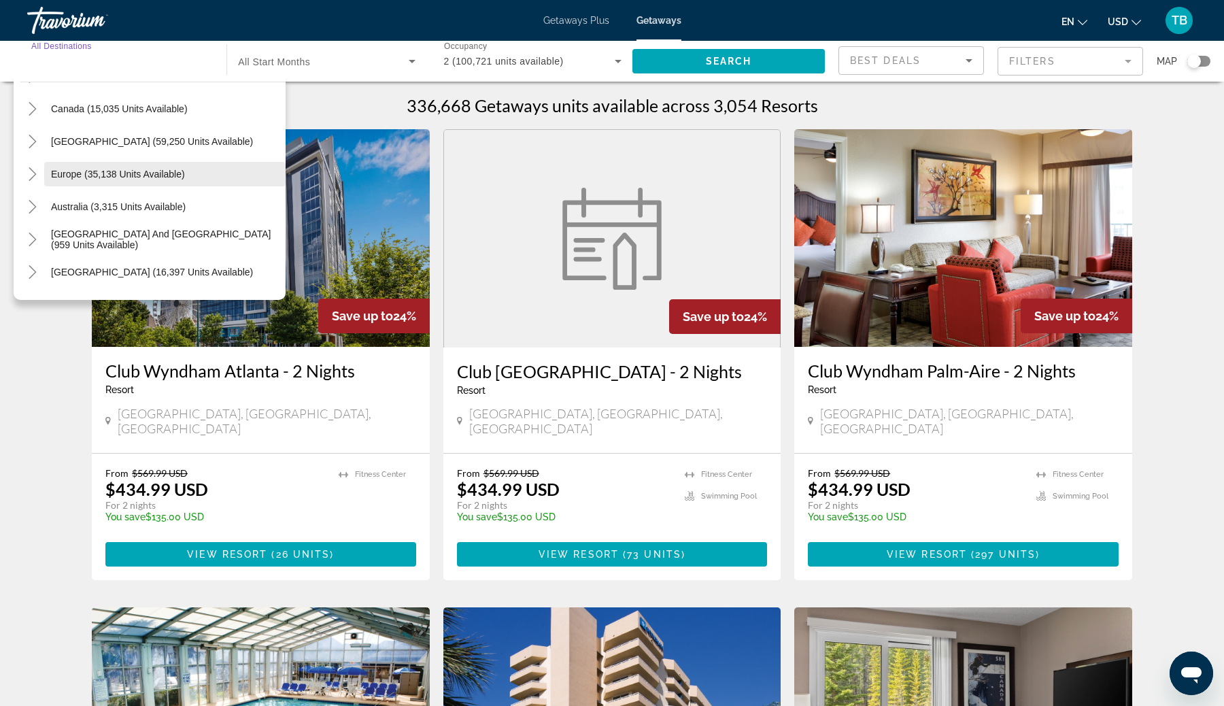
click at [142, 178] on span "Europe (35,138 units available)" at bounding box center [118, 174] width 134 height 11
type input "**********"
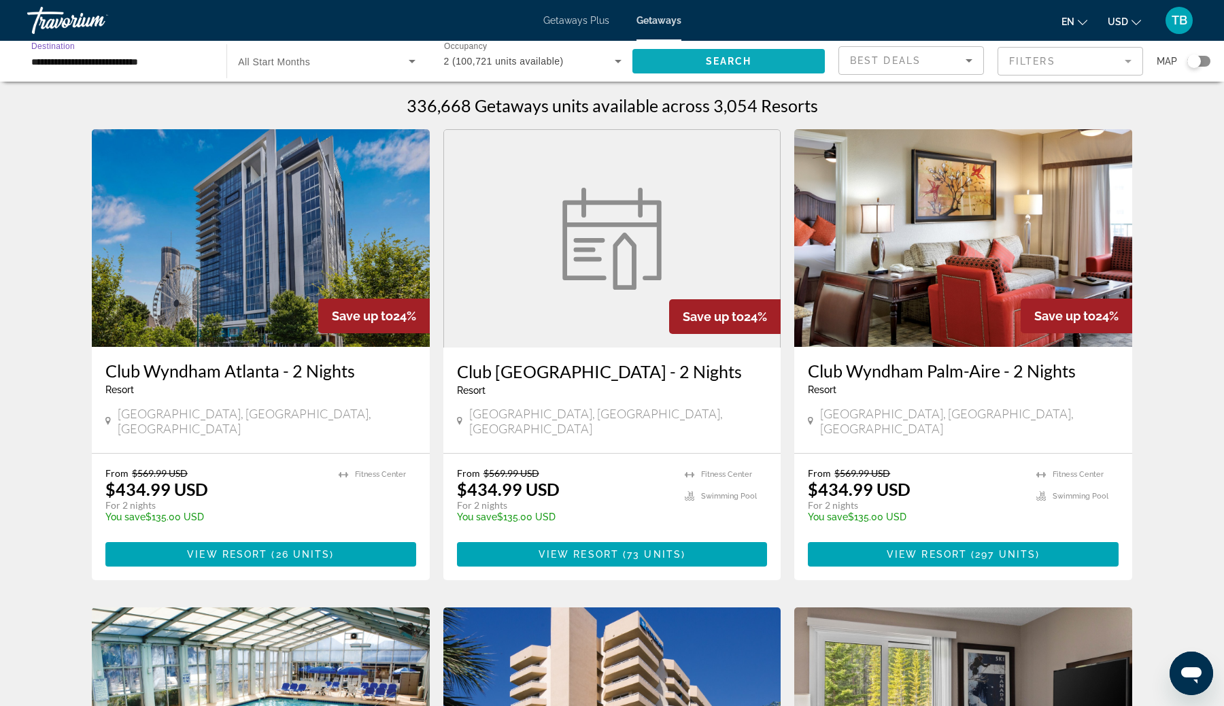
click at [740, 62] on span "Search" at bounding box center [729, 61] width 46 height 11
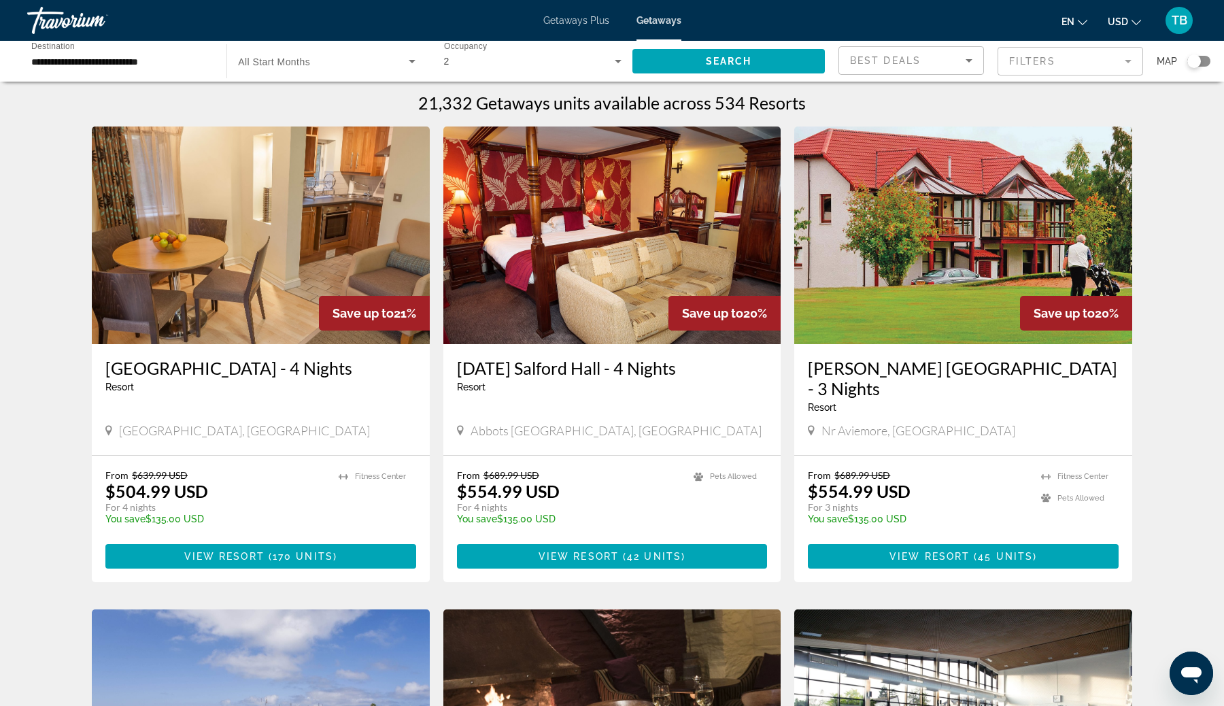
scroll to position [35, 0]
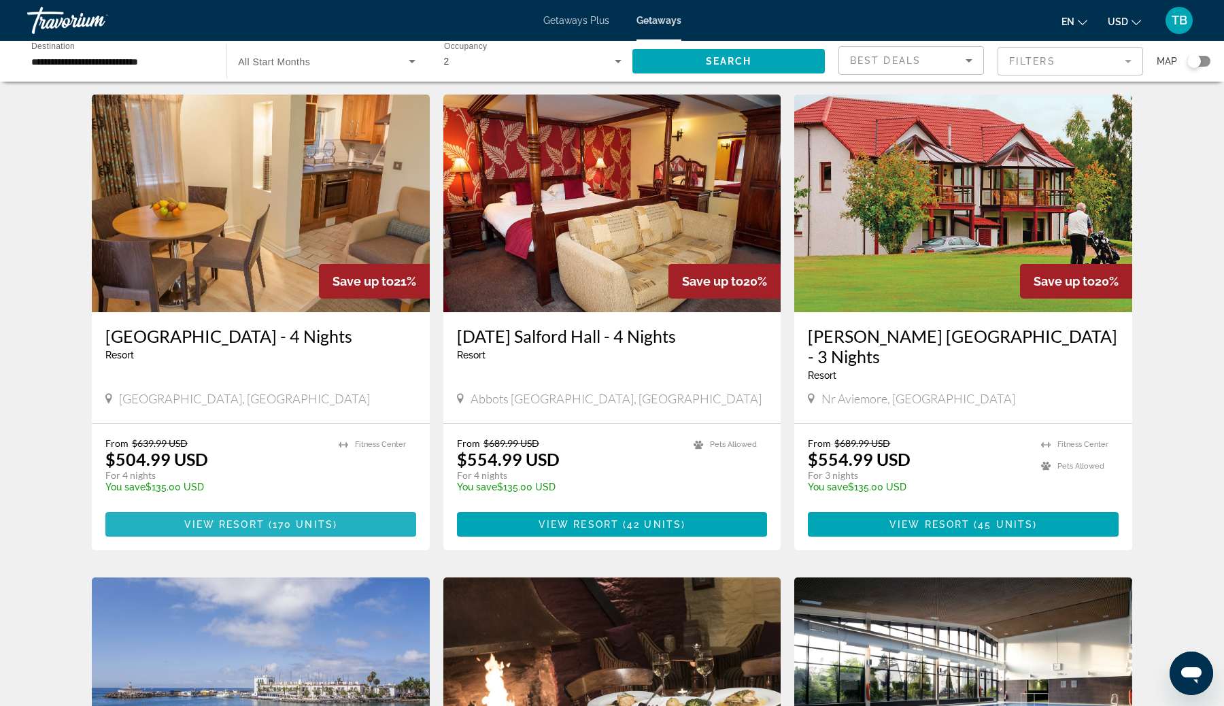
click at [355, 508] on span "Main content" at bounding box center [260, 524] width 311 height 33
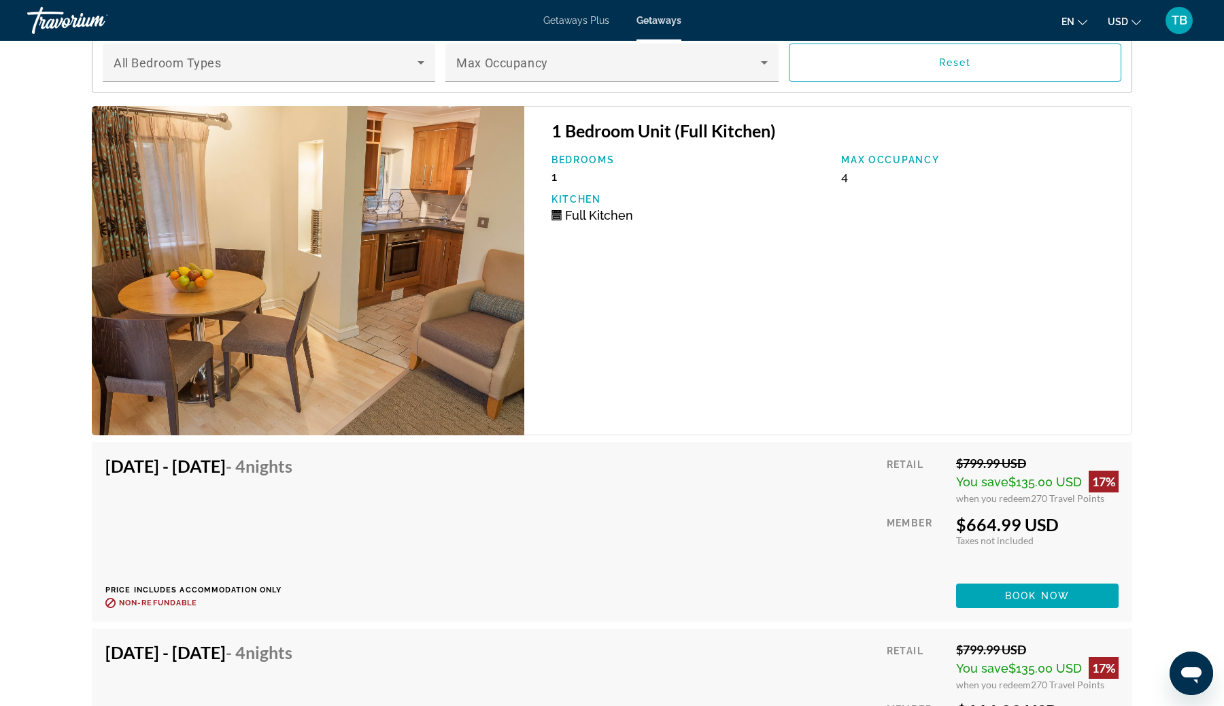
scroll to position [2537, 0]
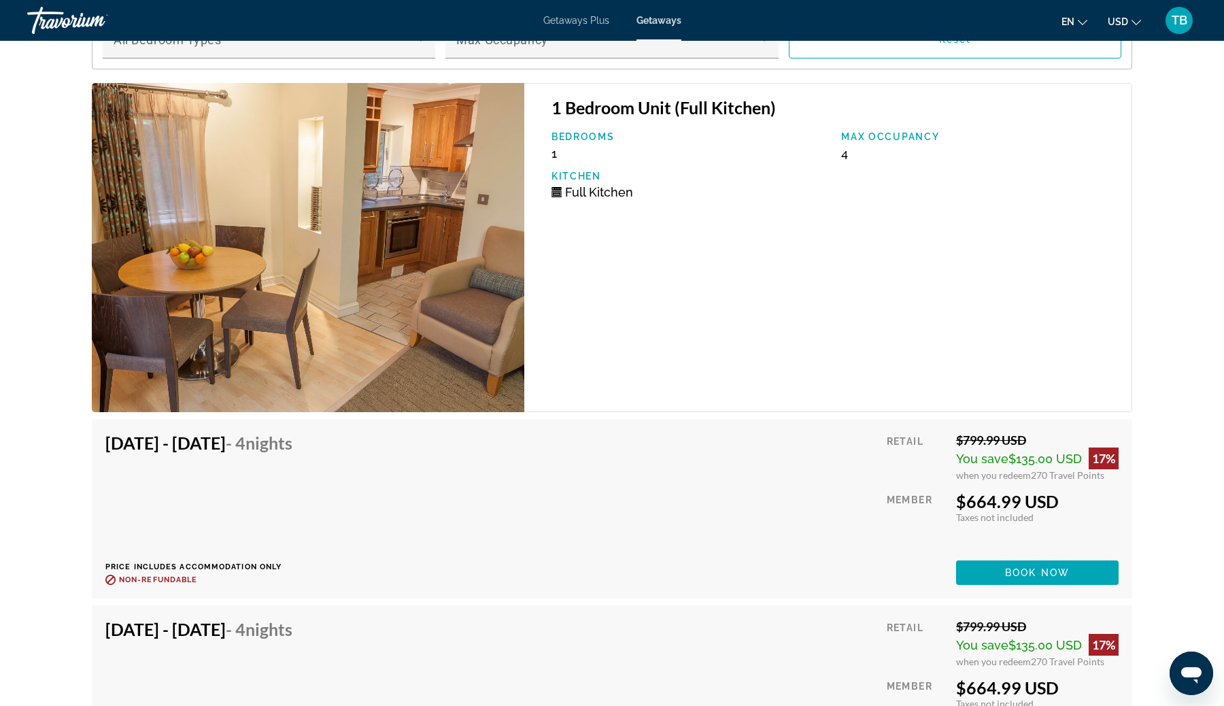
click at [121, 440] on h4 "Sep 22, 2025 - Sep 26, 2025 - 4 Nights" at bounding box center [198, 442] width 187 height 20
drag, startPoint x: 121, startPoint y: 440, endPoint x: 291, endPoint y: 445, distance: 170.0
click at [291, 445] on h4 "Sep 22, 2025 - Sep 26, 2025 - 4 Nights" at bounding box center [198, 442] width 187 height 20
copy h4 "Sep 22, 2025 - Sep 26, 2025"
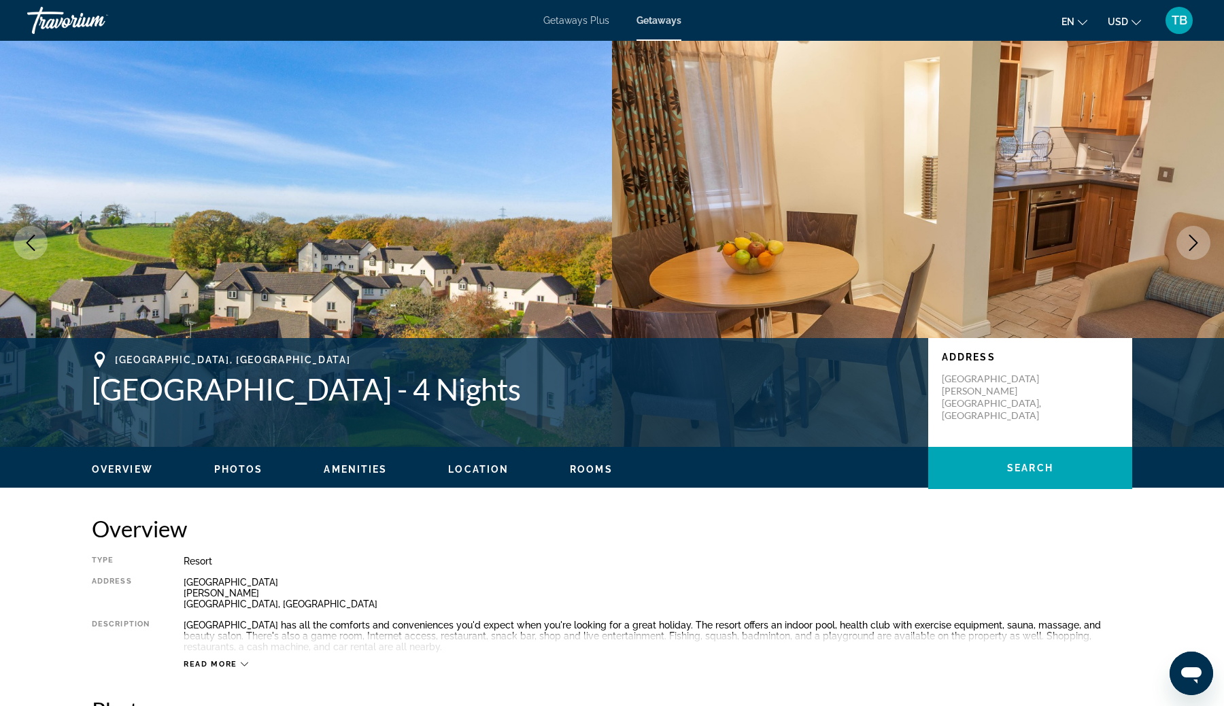
scroll to position [0, 0]
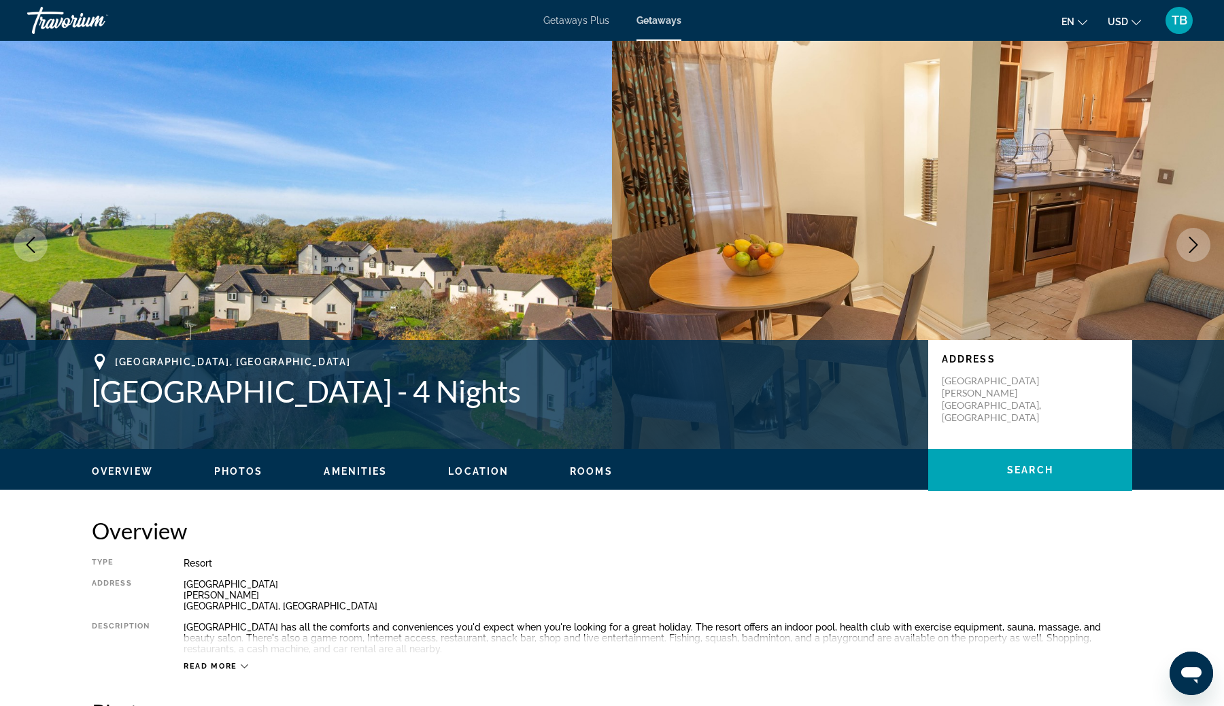
click at [177, 385] on h1 "Woodford Bridge Country Club - 4 Nights" at bounding box center [503, 390] width 823 height 35
drag, startPoint x: 177, startPoint y: 385, endPoint x: 564, endPoint y: 390, distance: 387.5
click at [564, 390] on h1 "Woodford Bridge Country Club - 4 Nights" at bounding box center [503, 390] width 823 height 35
copy h1 "Woodford Bridge Country Club - 4 Nights"
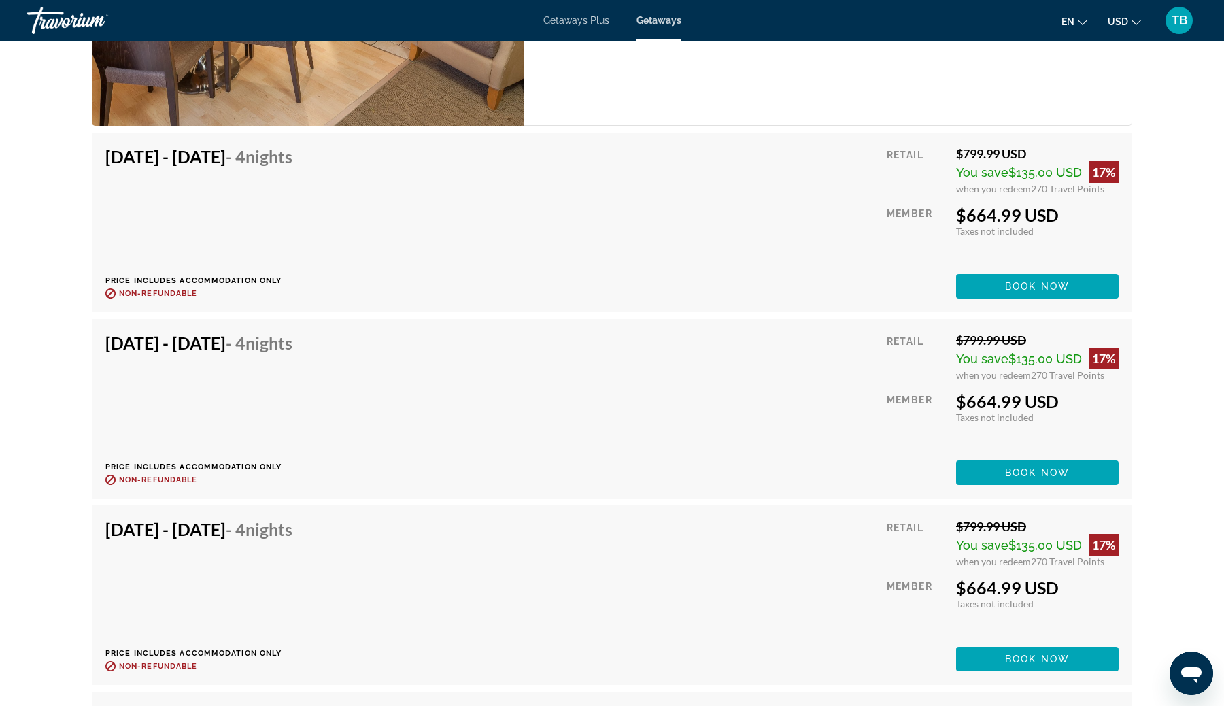
scroll to position [2684, 0]
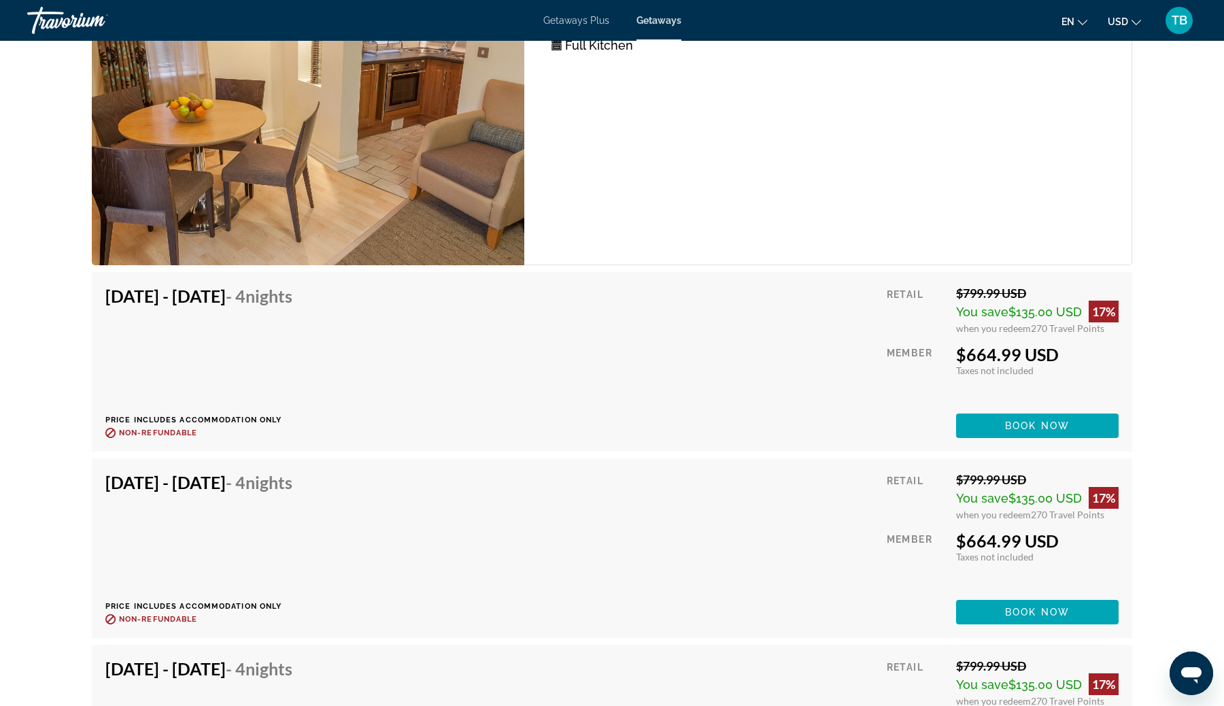
click at [122, 295] on h4 "Sep 22, 2025 - Sep 26, 2025 - 4 Nights" at bounding box center [198, 296] width 187 height 20
drag, startPoint x: 122, startPoint y: 295, endPoint x: 285, endPoint y: 294, distance: 163.2
click at [285, 294] on h4 "Sep 22, 2025 - Sep 26, 2025 - 4 Nights" at bounding box center [198, 296] width 187 height 20
copy h4 "Sep 22, 2025 - Sep 26, 2025"
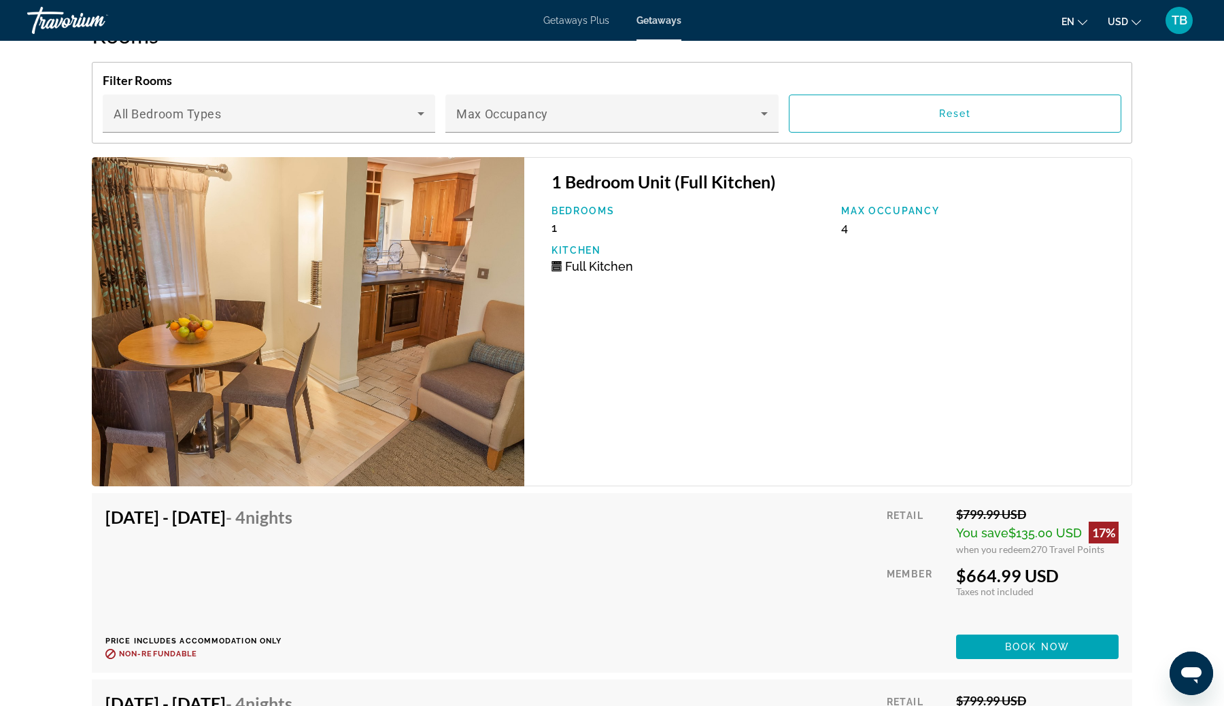
scroll to position [2466, 0]
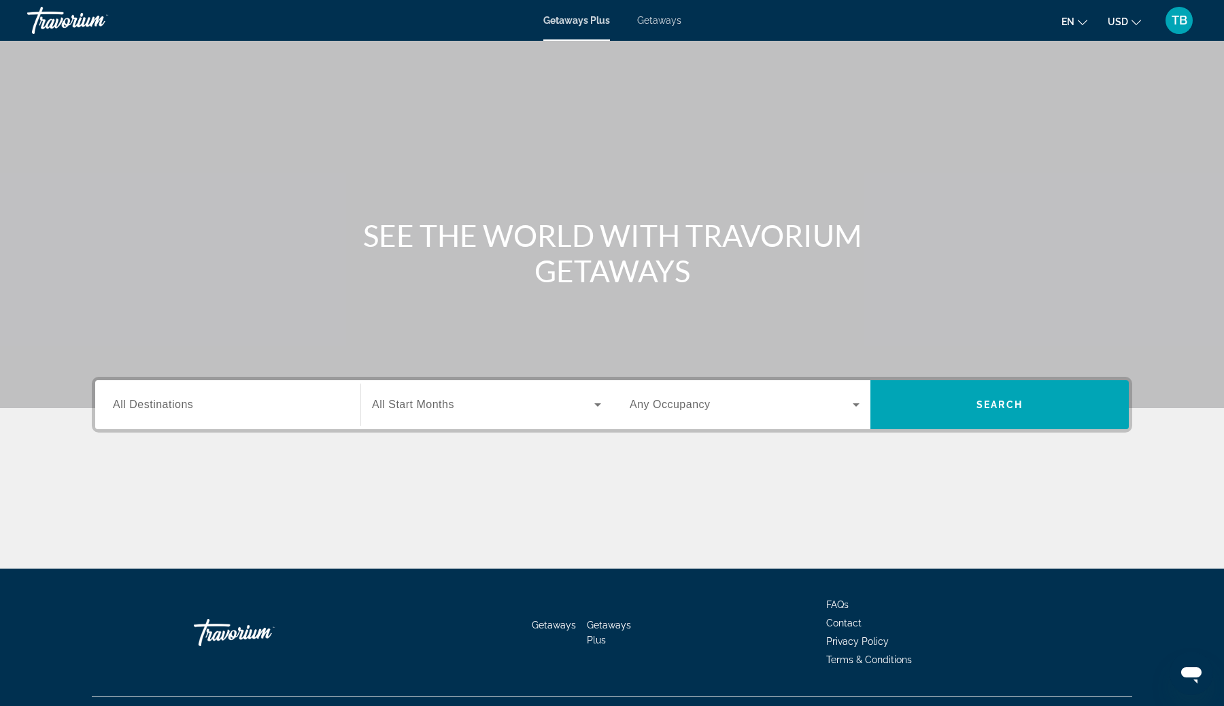
scroll to position [29, 0]
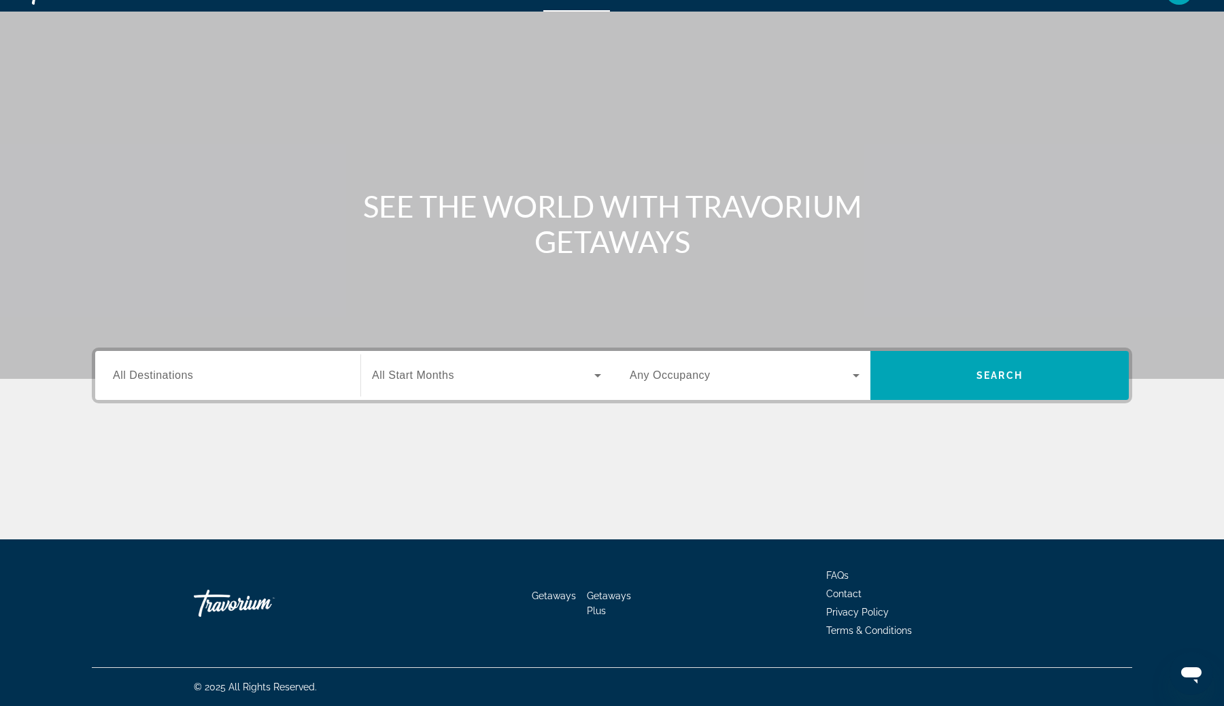
click at [695, 363] on div "Search widget" at bounding box center [745, 375] width 230 height 38
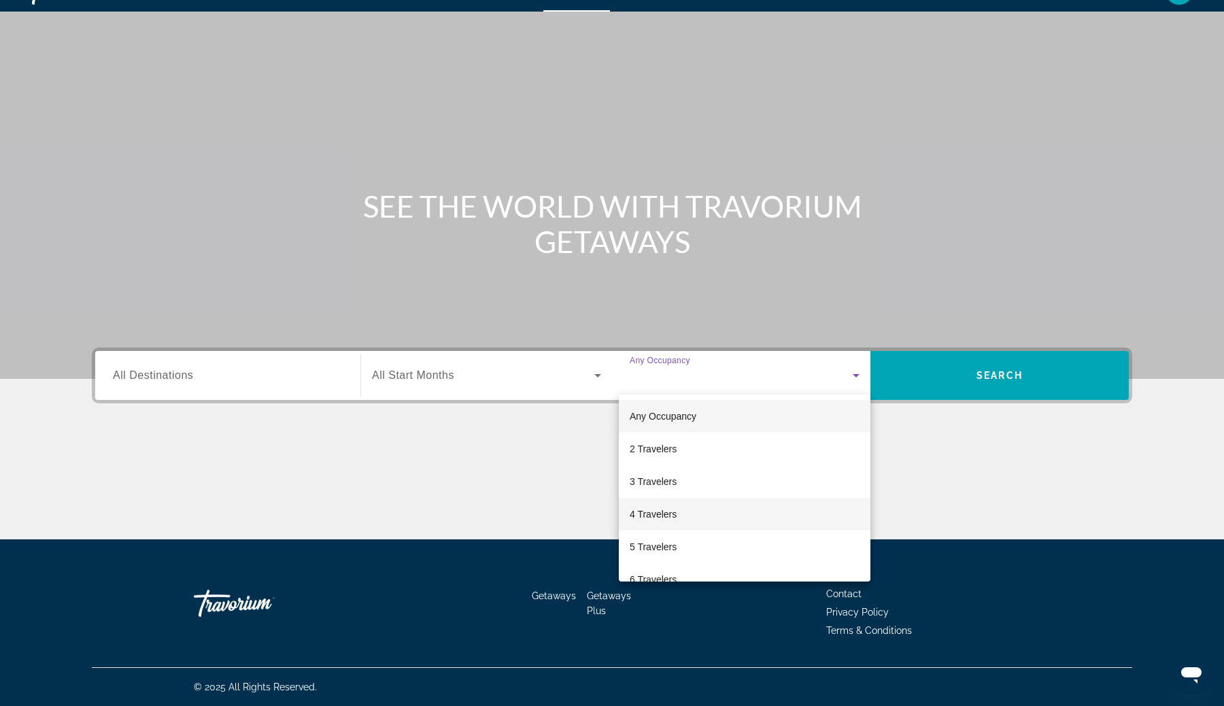
click at [689, 502] on mat-option "4 Travelers" at bounding box center [745, 514] width 252 height 33
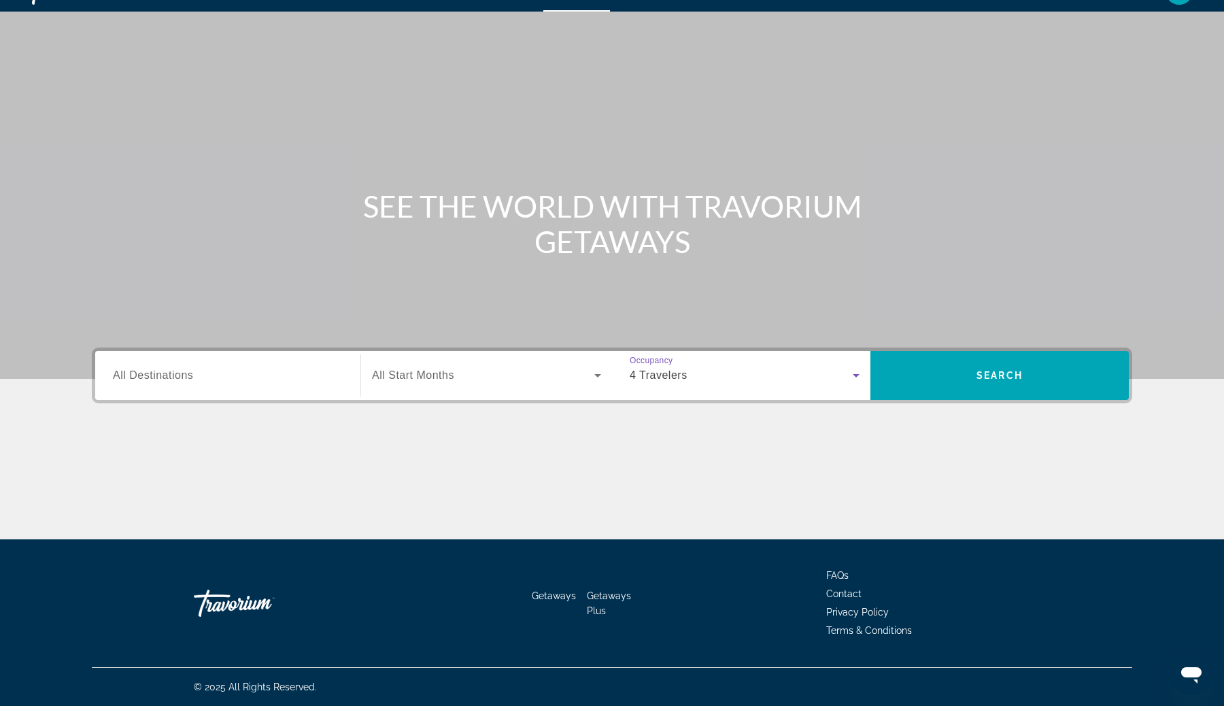
scroll to position [0, 0]
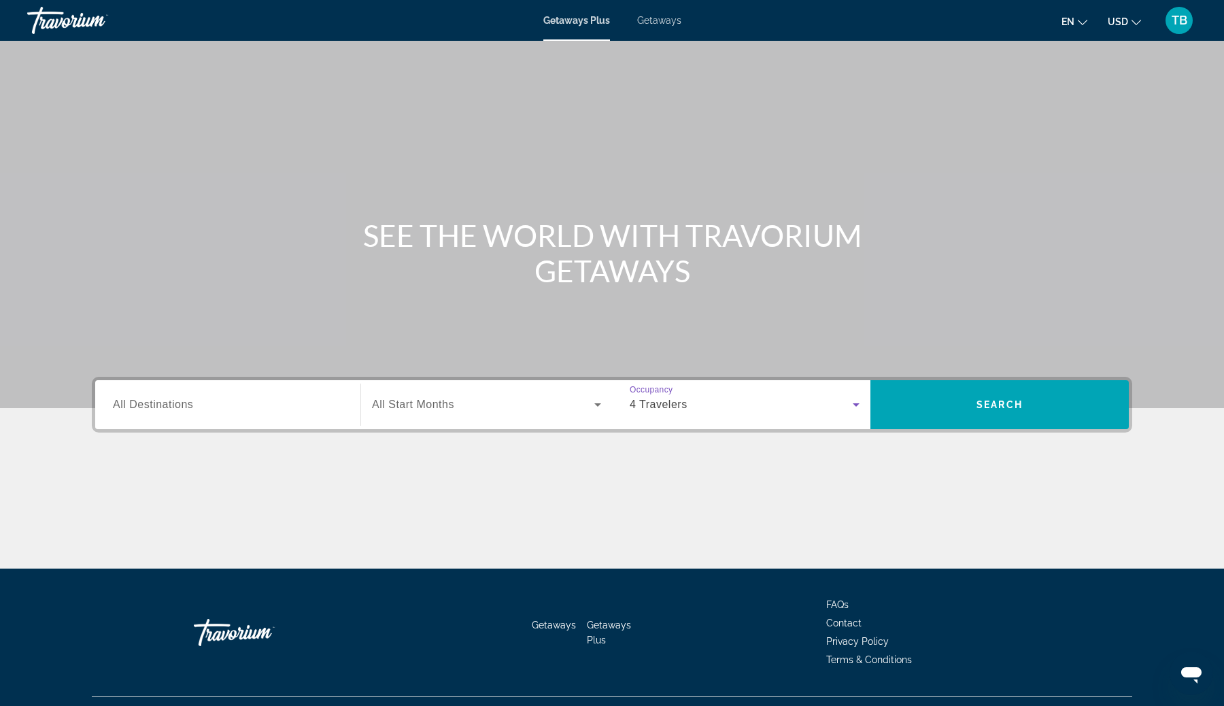
click at [730, 414] on div "4 Travelers" at bounding box center [745, 404] width 230 height 38
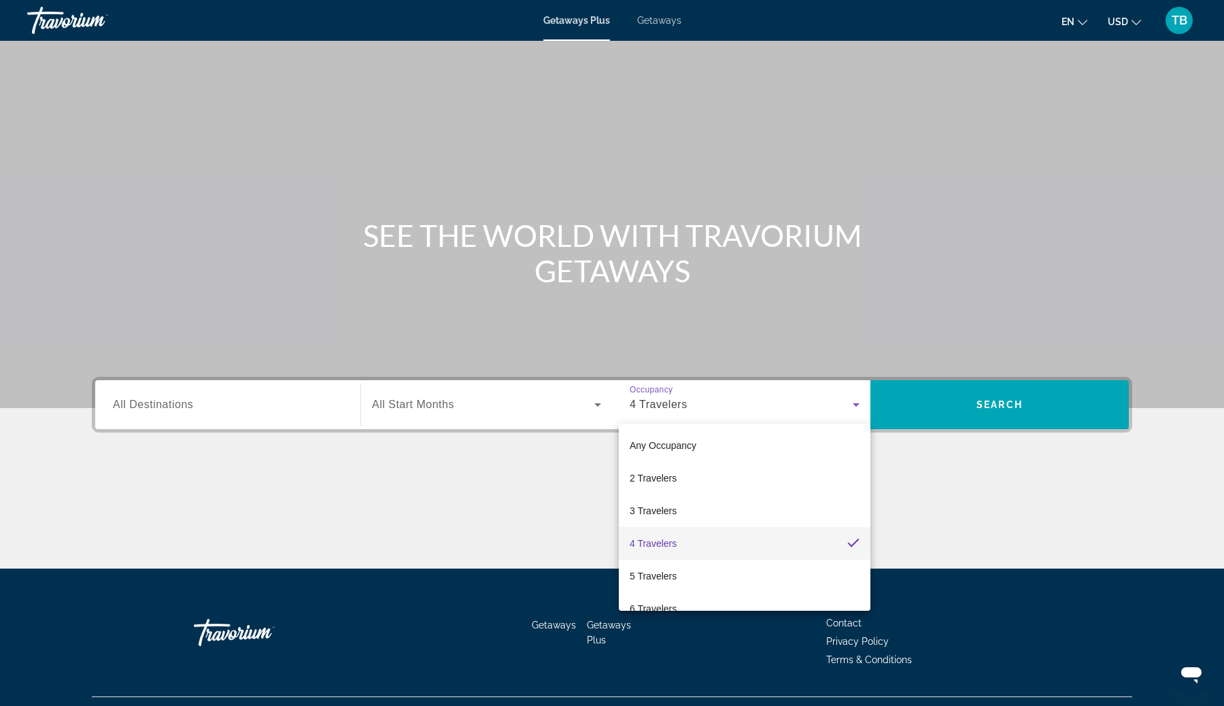
scroll to position [29, 0]
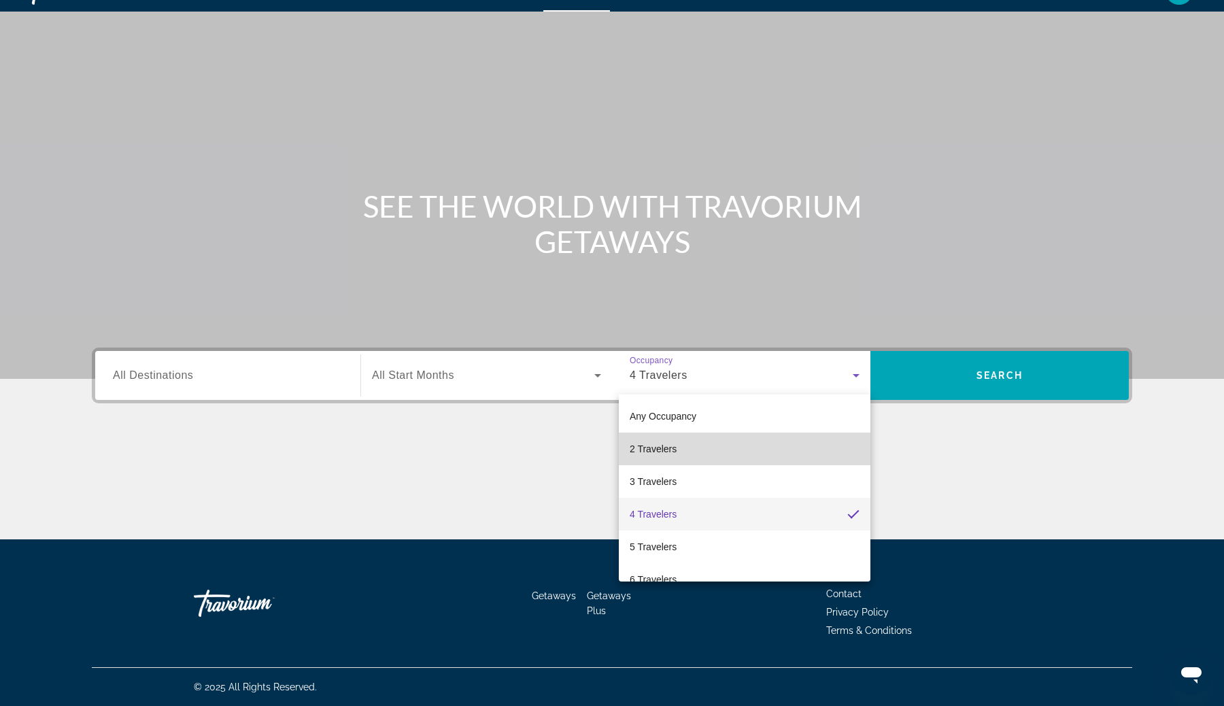
click at [712, 458] on mat-option "2 Travelers" at bounding box center [745, 448] width 252 height 33
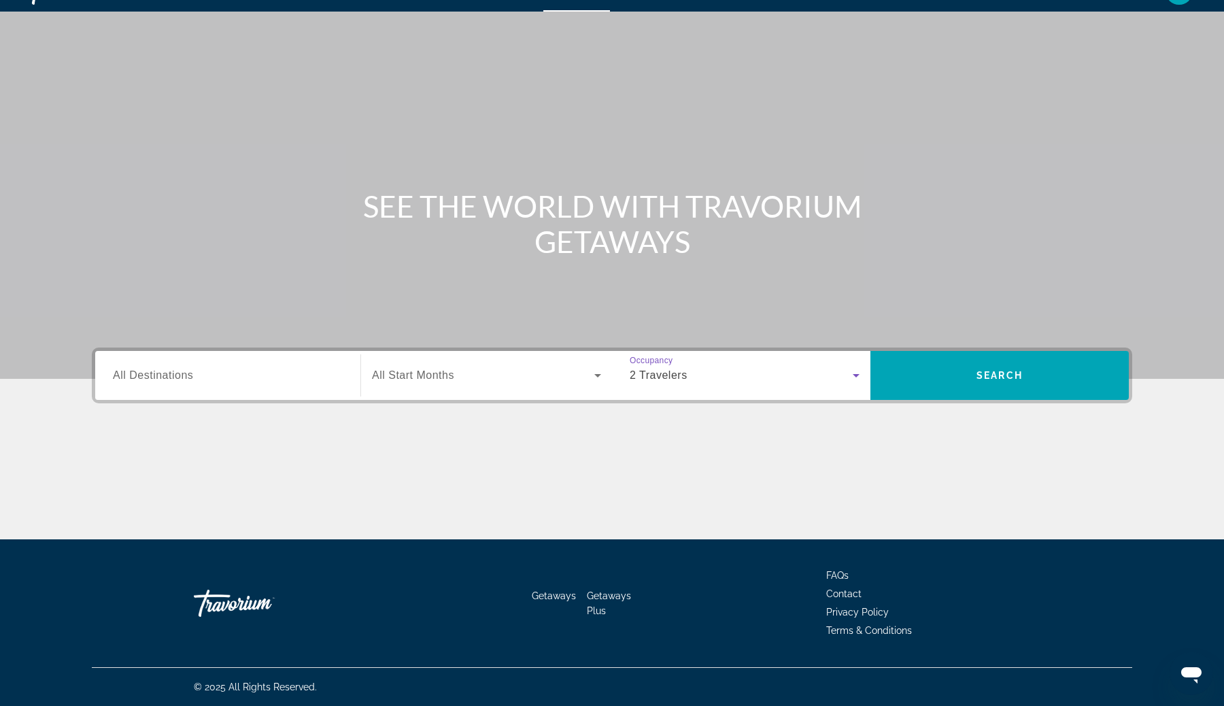
scroll to position [0, 0]
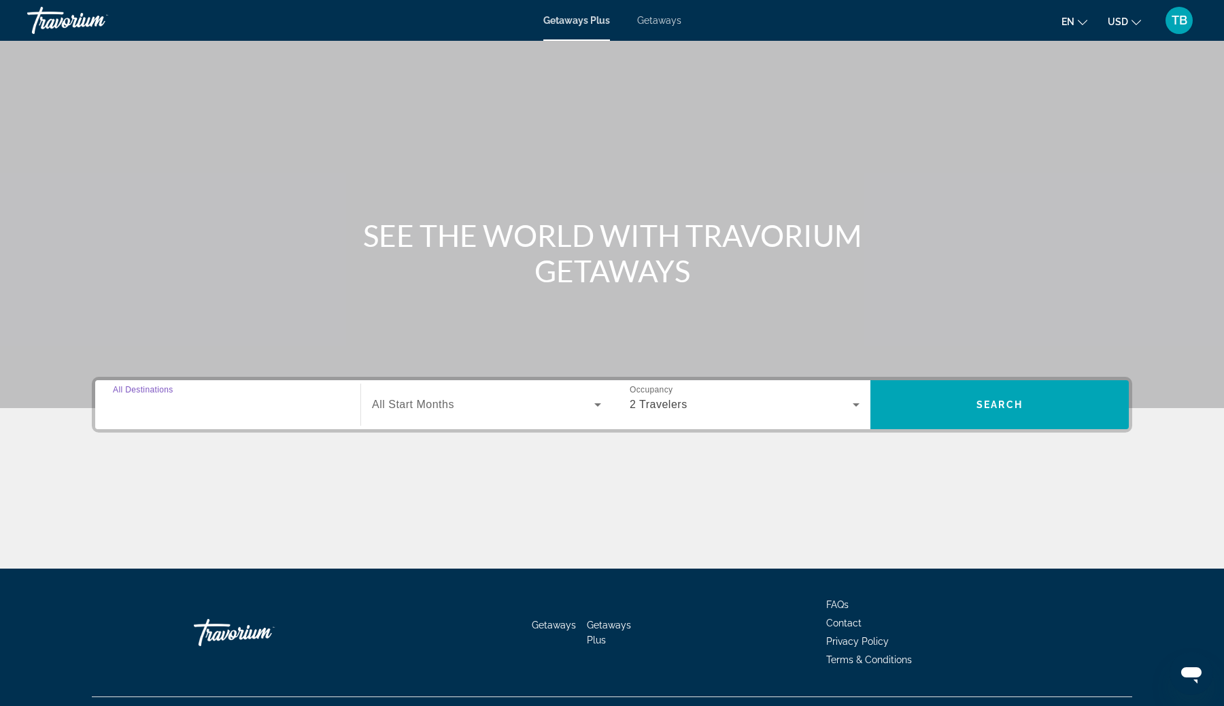
click at [322, 404] on input "Destination All Destinations" at bounding box center [228, 405] width 230 height 16
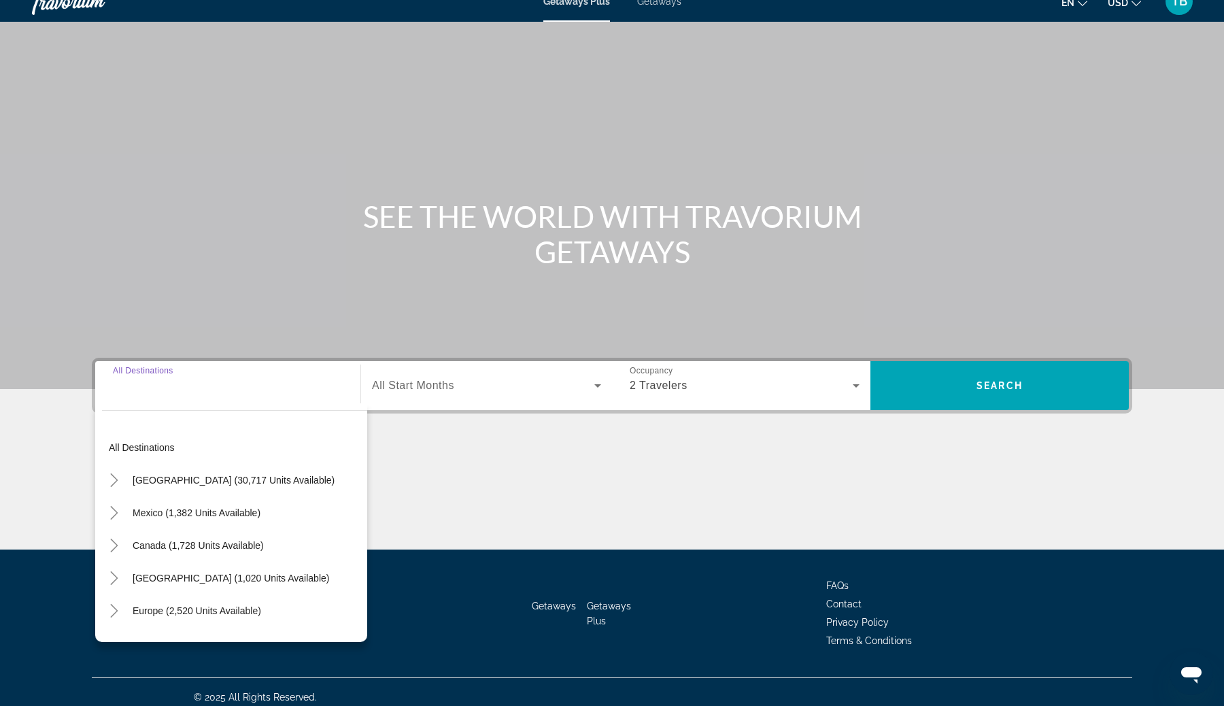
scroll to position [29, 0]
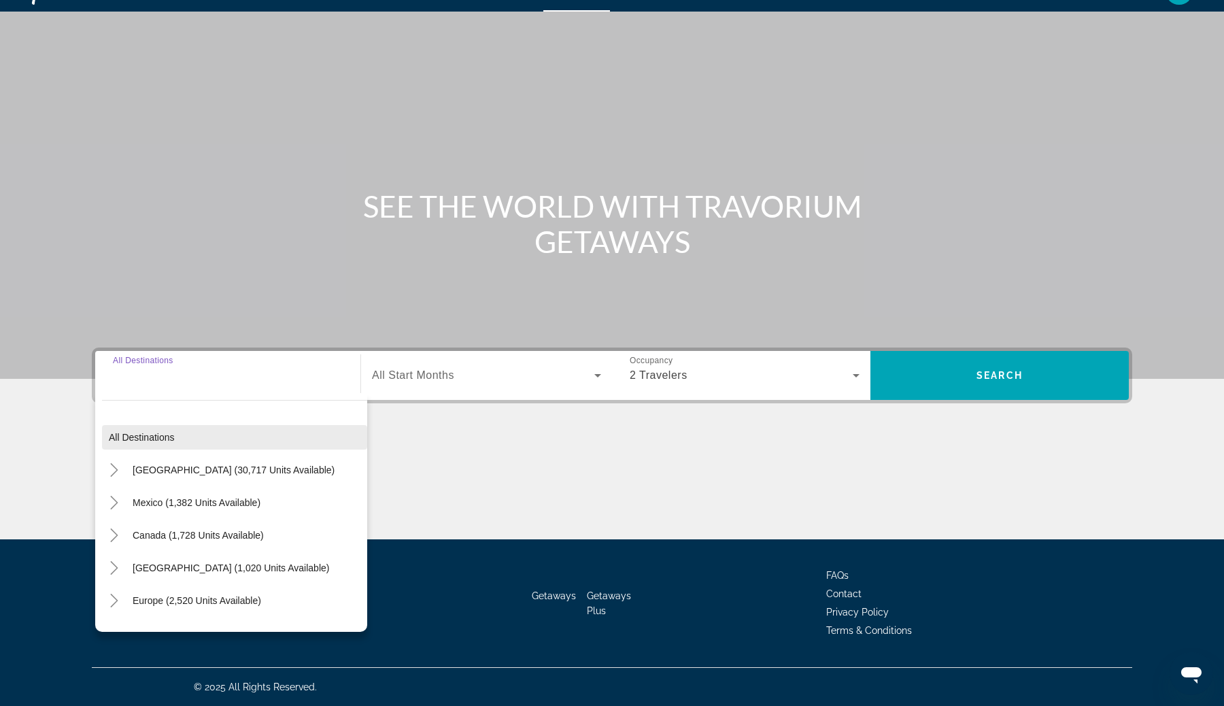
click at [309, 442] on span "Search widget" at bounding box center [234, 437] width 265 height 33
type input "**********"
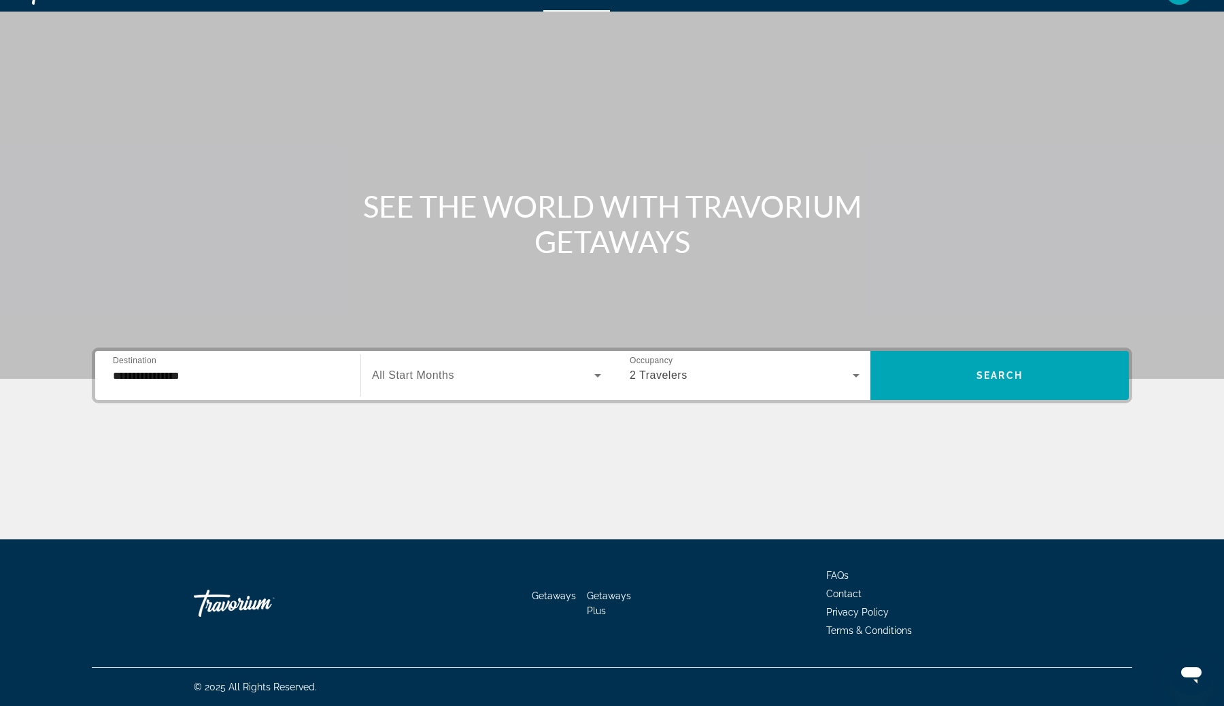
click at [421, 384] on div "Search widget" at bounding box center [486, 375] width 229 height 38
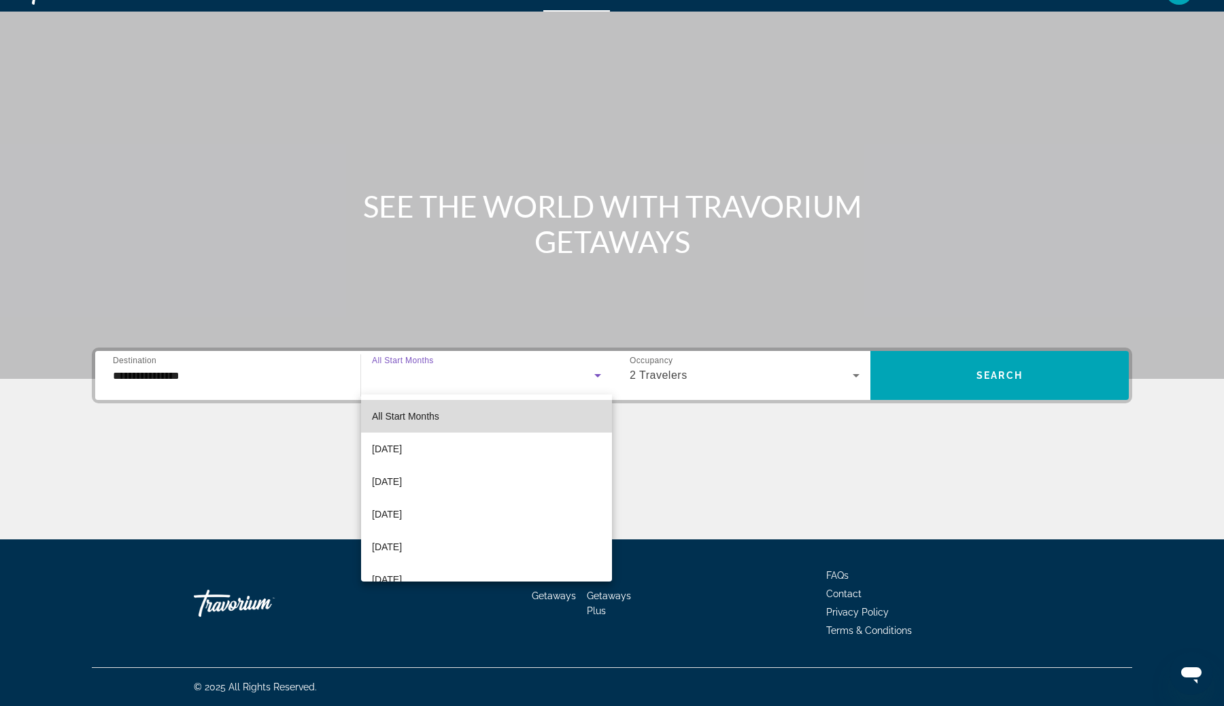
click at [417, 416] on span "All Start Months" at bounding box center [405, 416] width 67 height 11
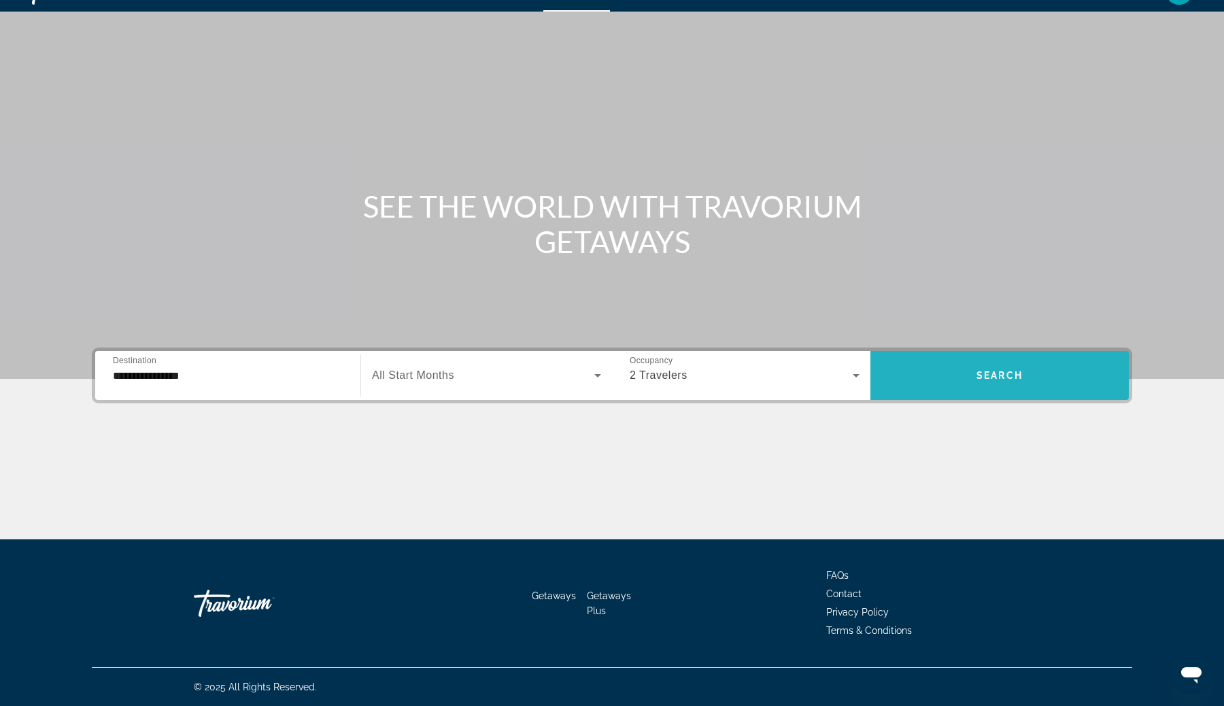
click at [1004, 368] on span "Search widget" at bounding box center [999, 375] width 258 height 33
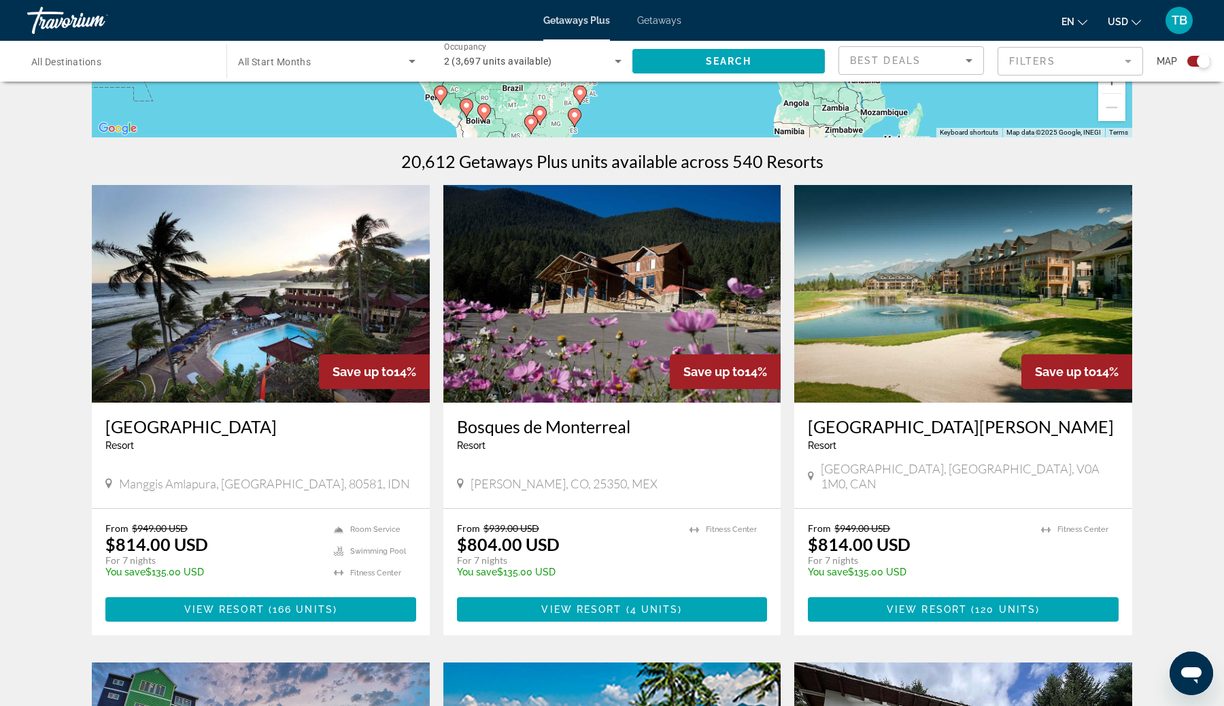
scroll to position [377, 0]
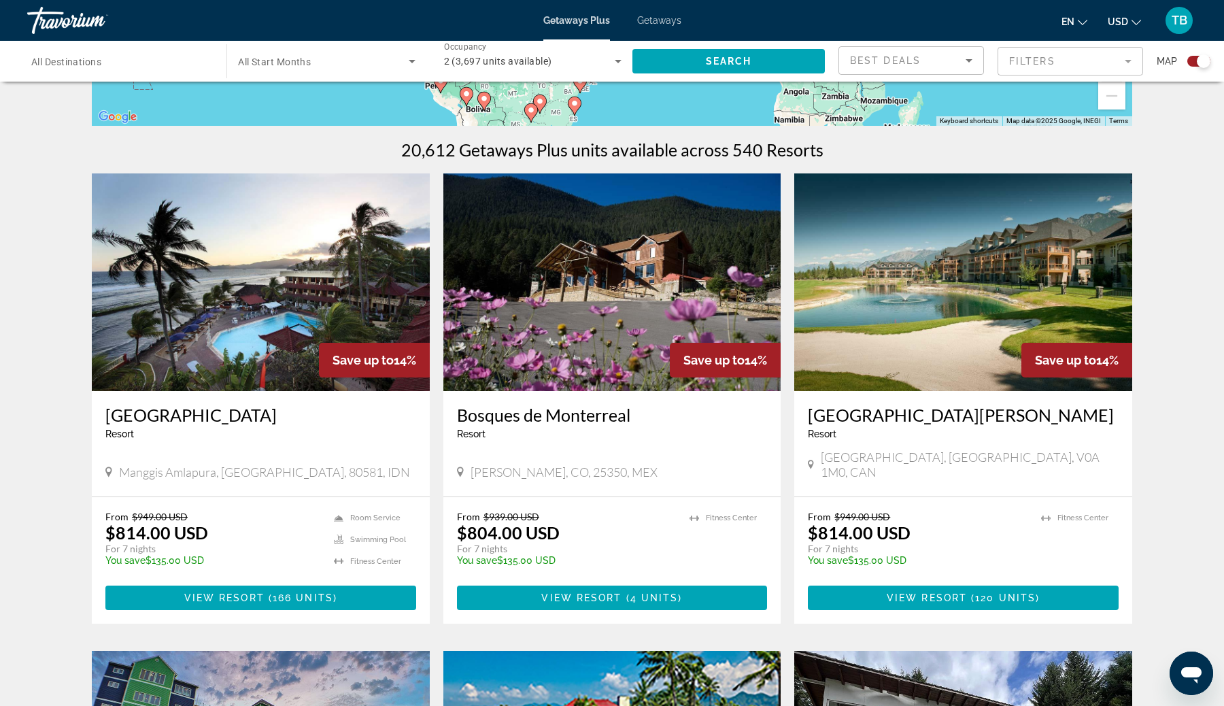
click at [937, 414] on h3 "[GEOGRAPHIC_DATA][PERSON_NAME]" at bounding box center [963, 414] width 311 height 20
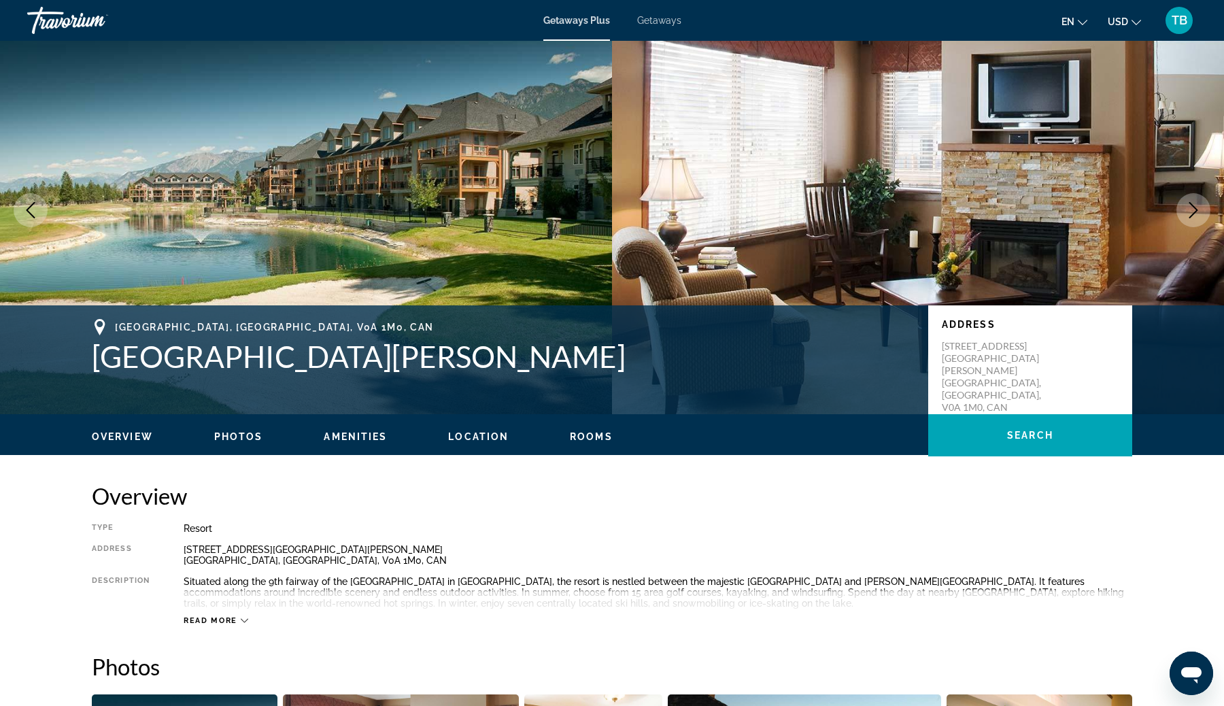
scroll to position [41, 0]
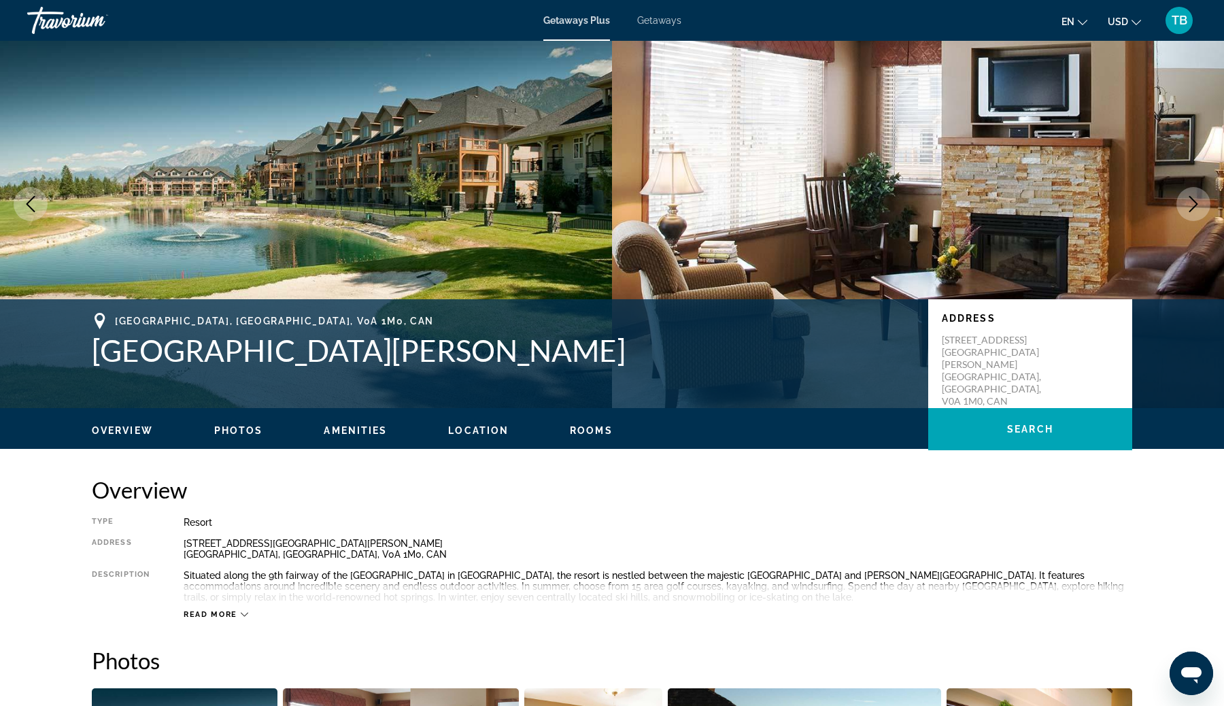
click at [393, 345] on h1 "[GEOGRAPHIC_DATA][PERSON_NAME]" at bounding box center [503, 349] width 823 height 35
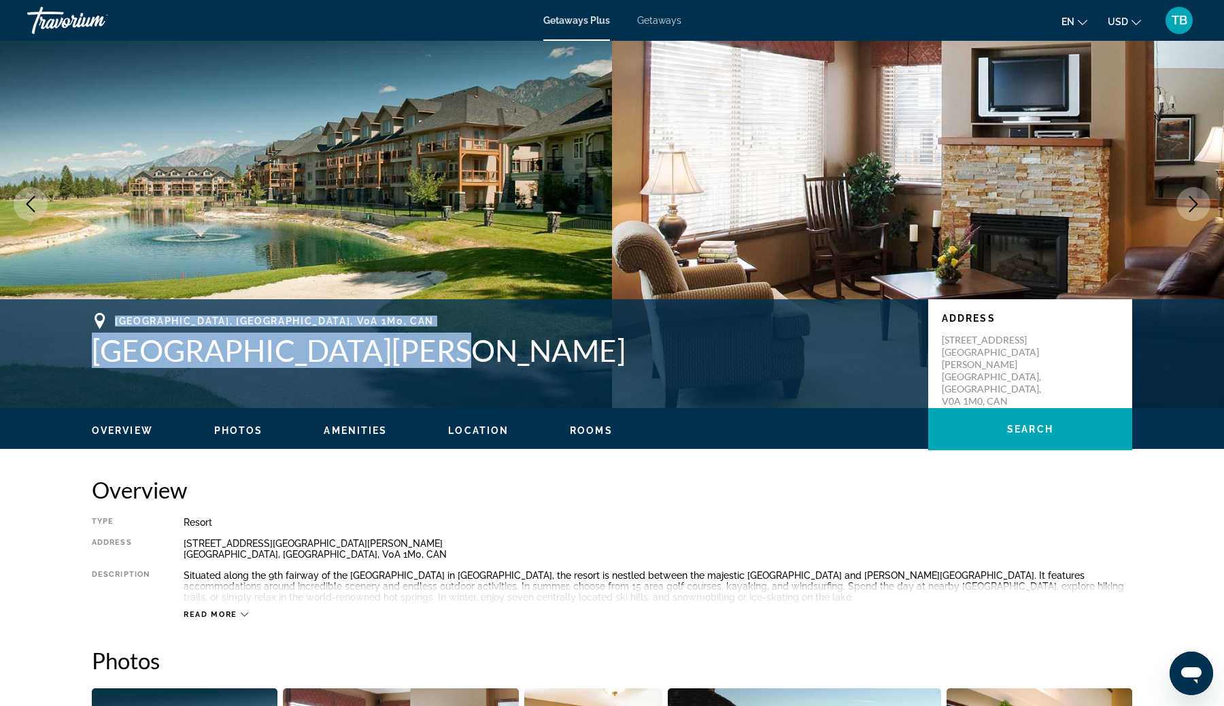
drag, startPoint x: 393, startPoint y: 345, endPoint x: 150, endPoint y: 322, distance: 244.5
click at [150, 322] on div "[GEOGRAPHIC_DATA], [GEOGRAPHIC_DATA], V0A 1M0, [GEOGRAPHIC_DATA][PERSON_NAME]" at bounding box center [503, 340] width 823 height 55
copy div "[GEOGRAPHIC_DATA], [GEOGRAPHIC_DATA], V0A 1M0, [GEOGRAPHIC_DATA][PERSON_NAME]"
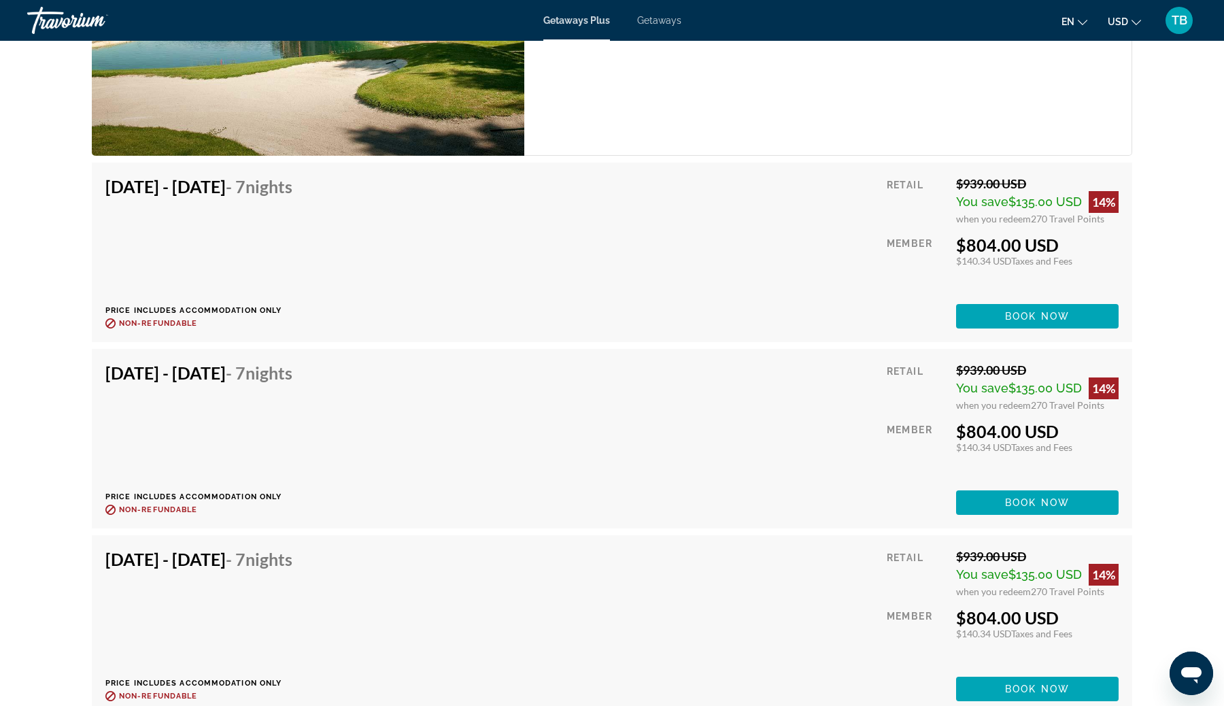
scroll to position [2540, 0]
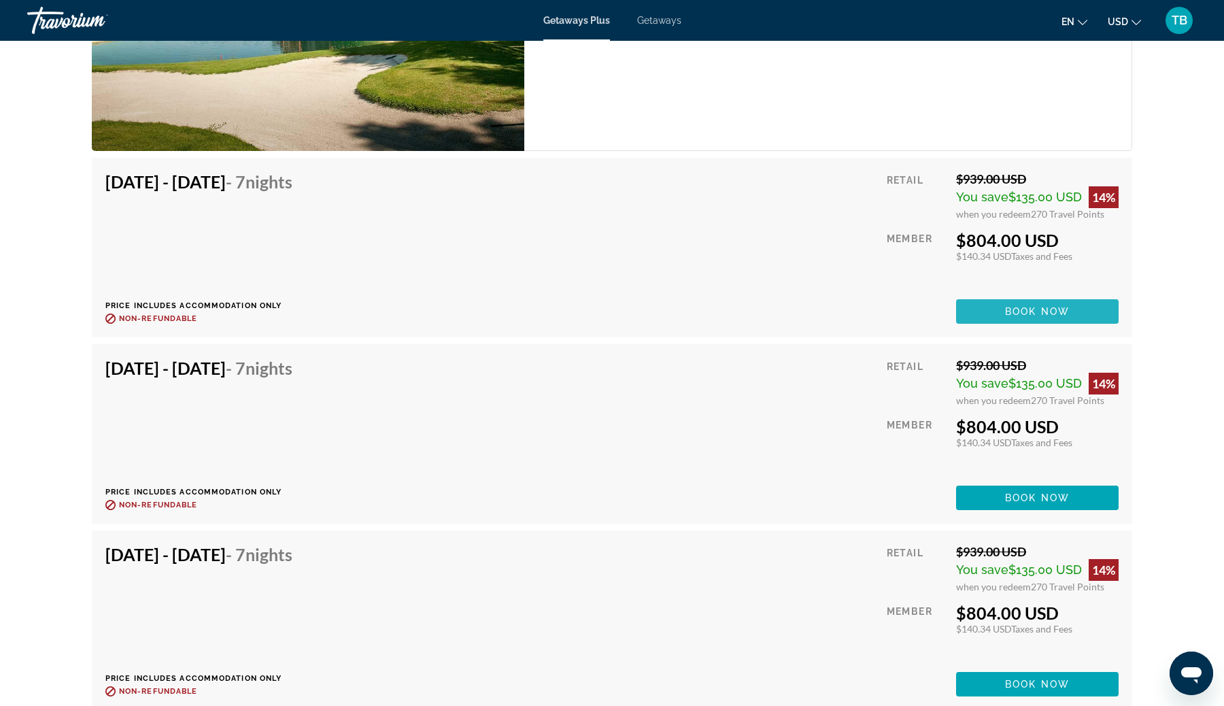
click at [1067, 322] on span "Main content" at bounding box center [1037, 311] width 162 height 33
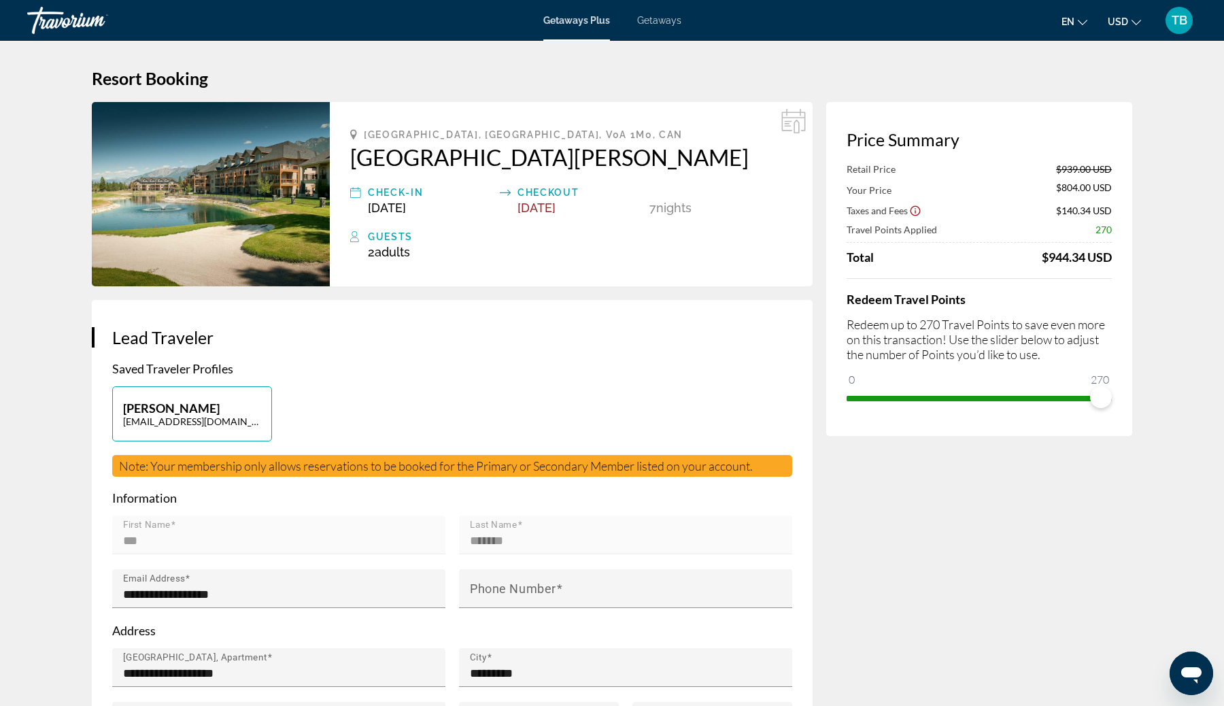
click at [915, 211] on icon "Show Taxes and Fees disclaimer" at bounding box center [915, 211] width 10 height 10
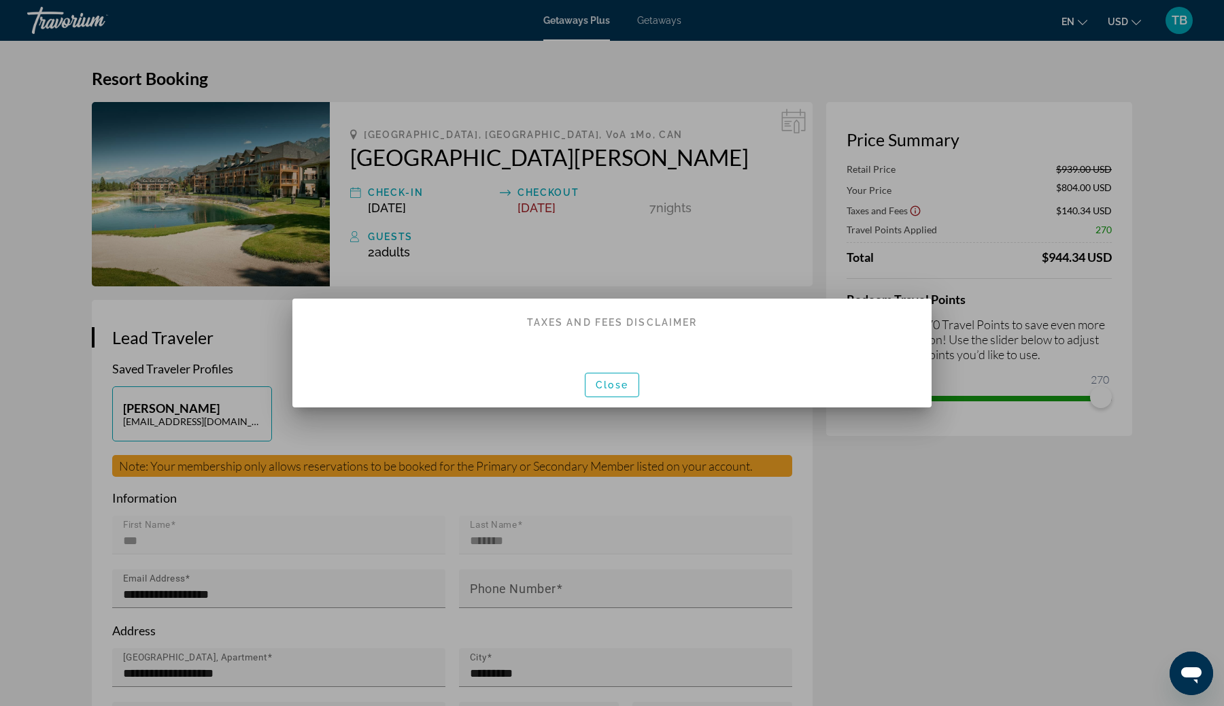
click at [915, 211] on div at bounding box center [612, 353] width 1224 height 706
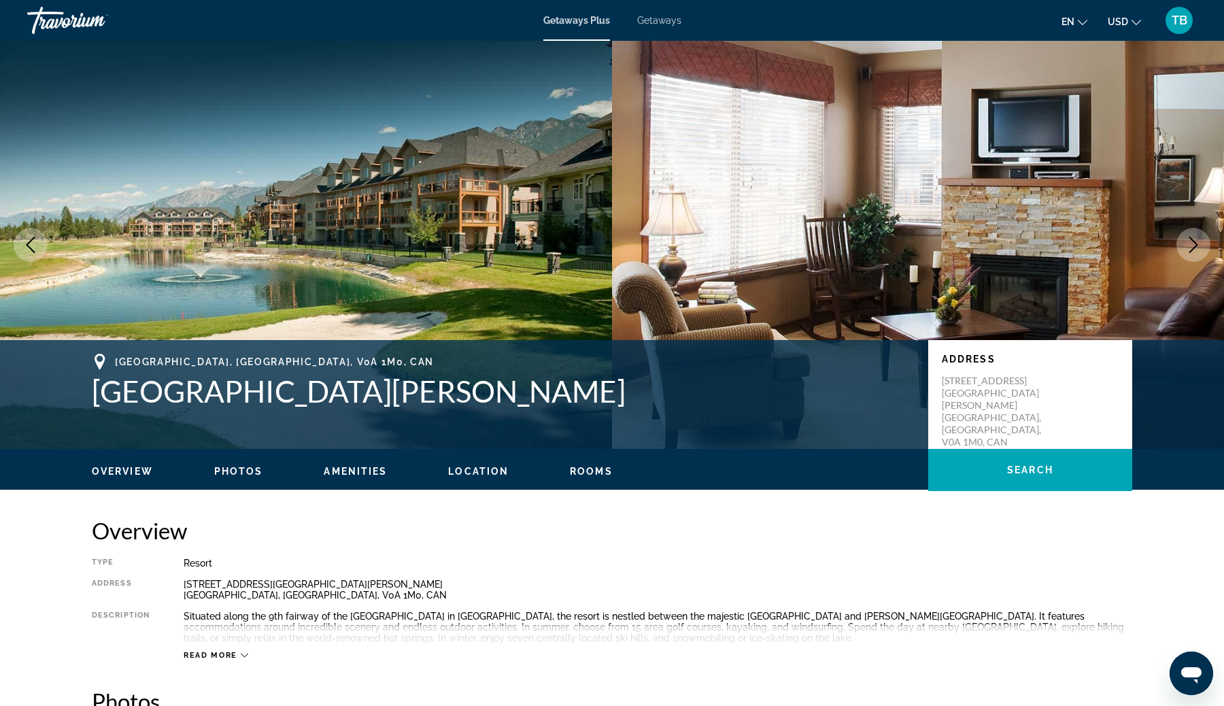
click at [18, 21] on div "Getaways Plus Getaways en English Español Français Italiano Português русский U…" at bounding box center [612, 20] width 1224 height 35
click at [58, 19] on div "Travorium" at bounding box center [95, 20] width 136 height 35
